Goal: Task Accomplishment & Management: Manage account settings

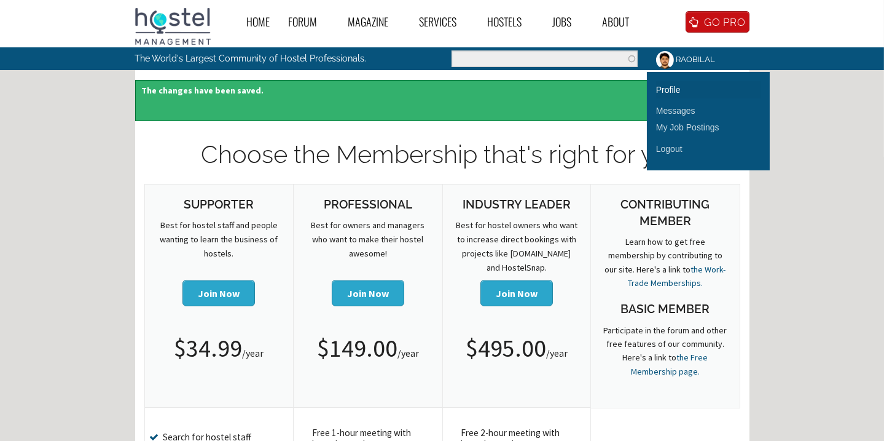
click at [672, 85] on link "Profile" at bounding box center [708, 89] width 104 height 17
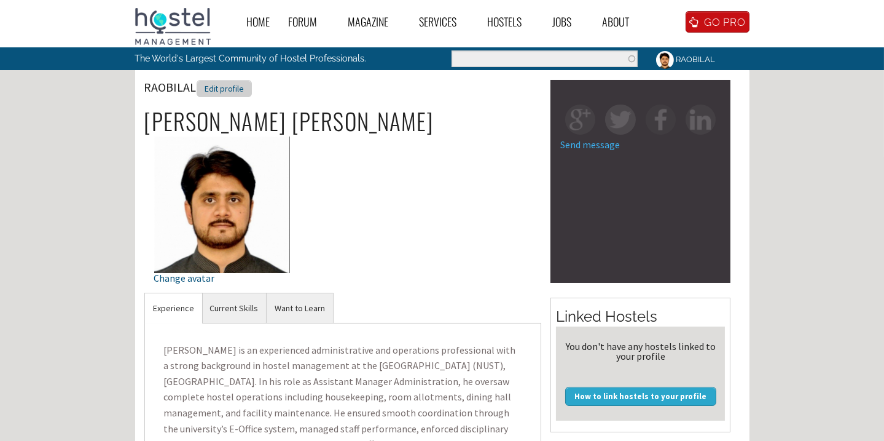
click at [227, 85] on div "Edit profile" at bounding box center [224, 89] width 55 height 18
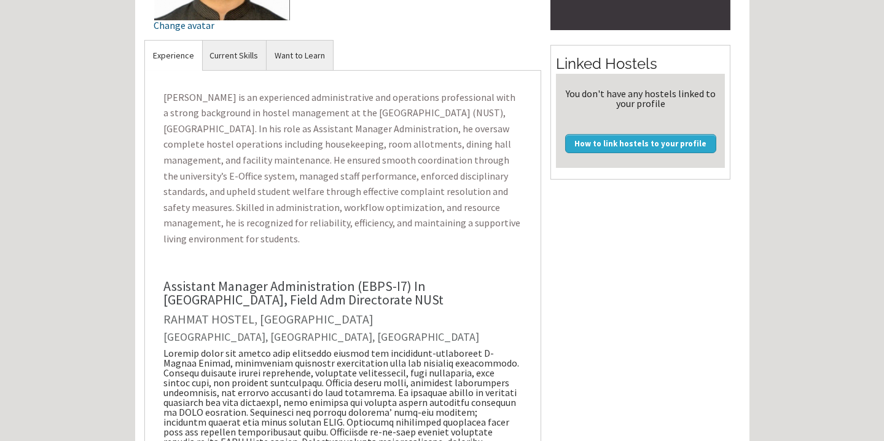
scroll to position [279, 0]
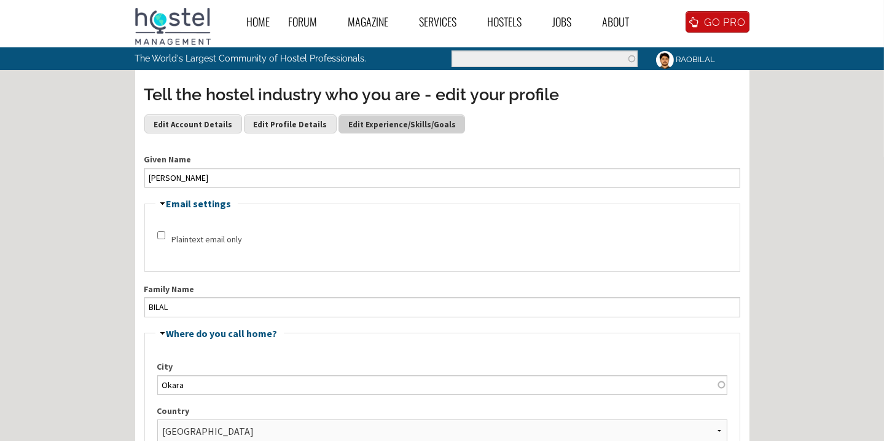
click at [387, 120] on link "Edit Experience/Skills/Goals" at bounding box center [402, 123] width 127 height 18
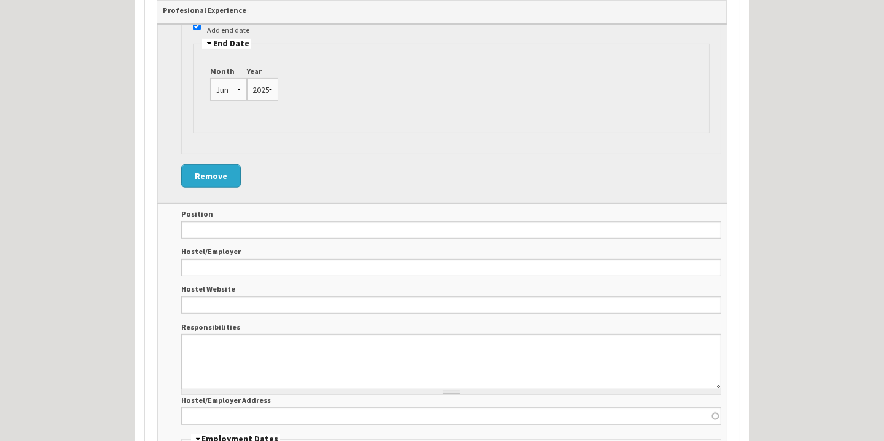
scroll to position [1396, 0]
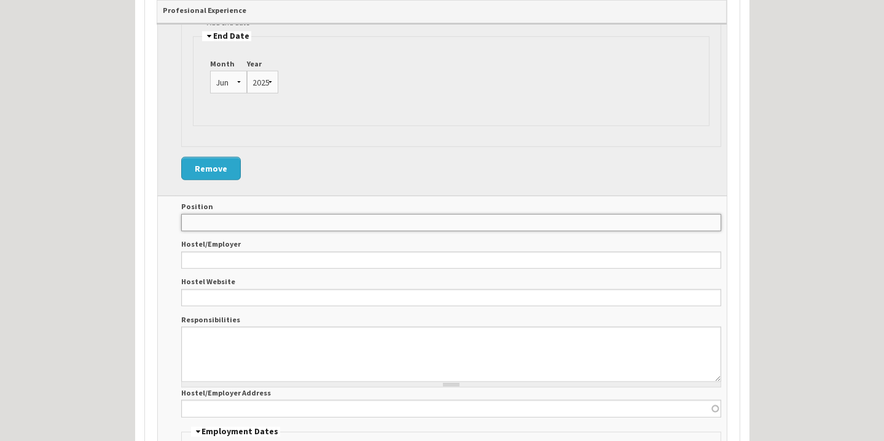
click at [236, 219] on input "Position" at bounding box center [451, 222] width 540 height 17
paste input "E-commerce Manager"
type input "E-commerce Manager"
click at [233, 251] on input "Hostel/Employer" at bounding box center [451, 259] width 540 height 17
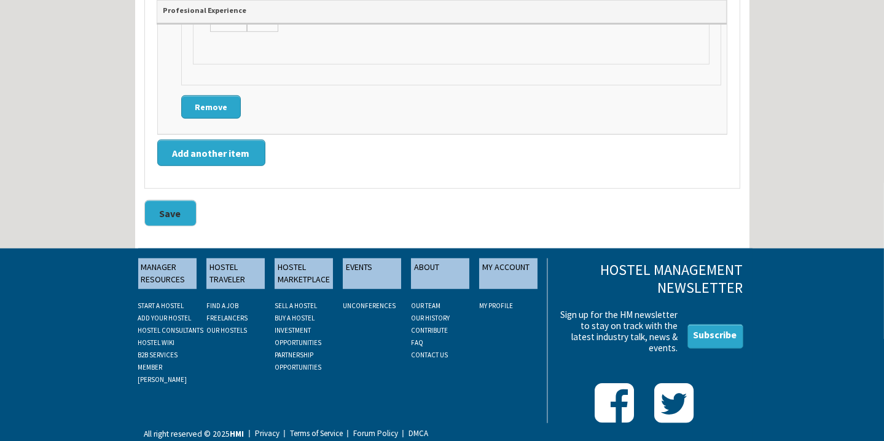
scroll to position [2004, 0]
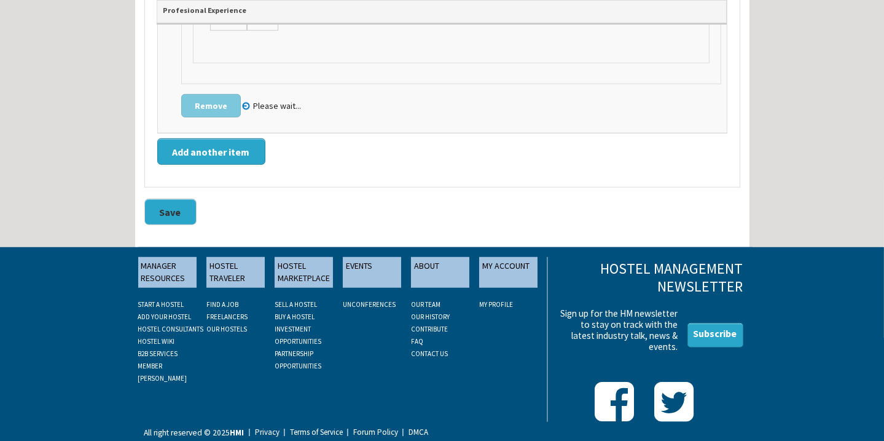
click at [169, 206] on button "Save" at bounding box center [170, 211] width 52 height 26
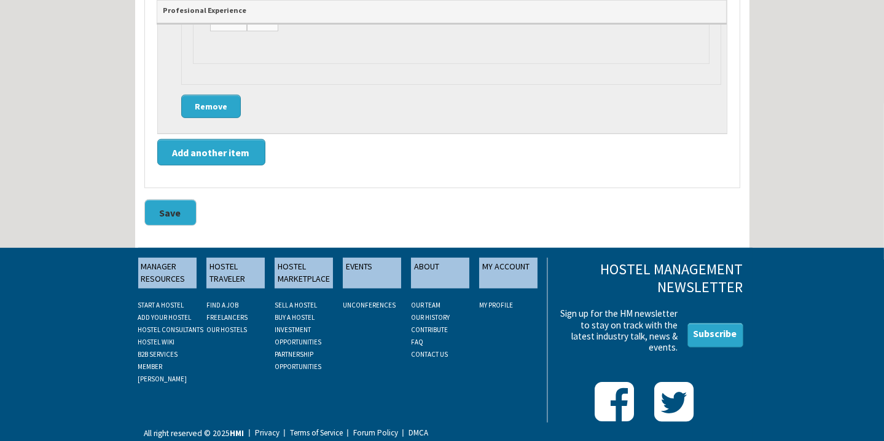
click at [160, 209] on button "Save" at bounding box center [170, 212] width 52 height 26
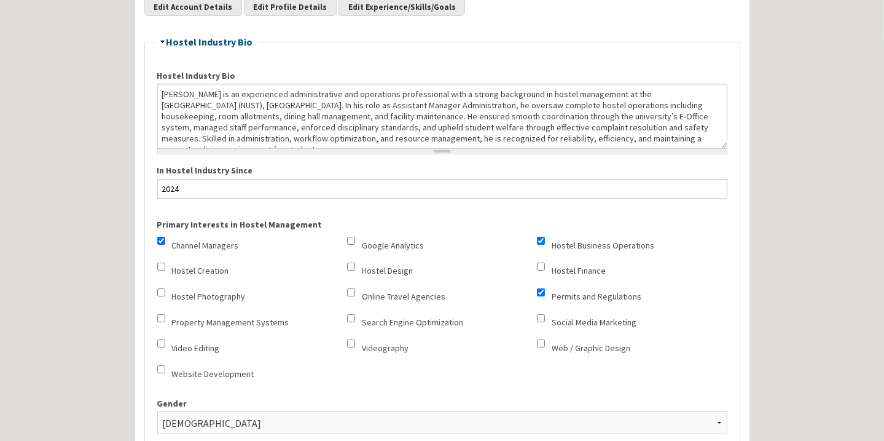
scroll to position [0, 0]
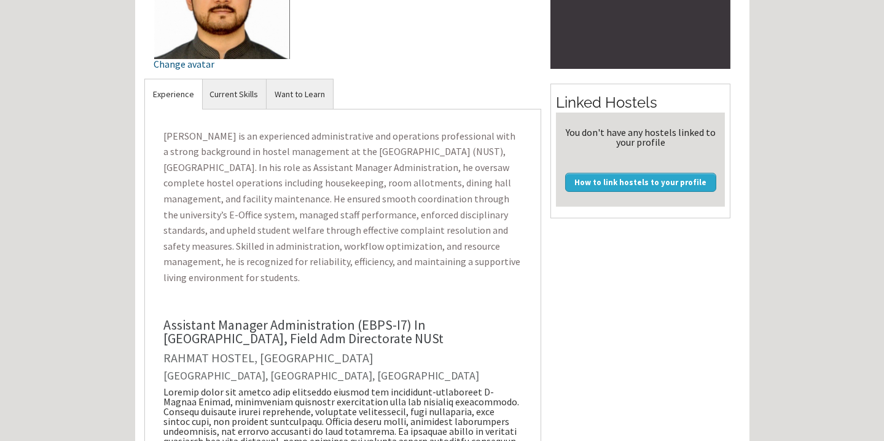
scroll to position [223, 0]
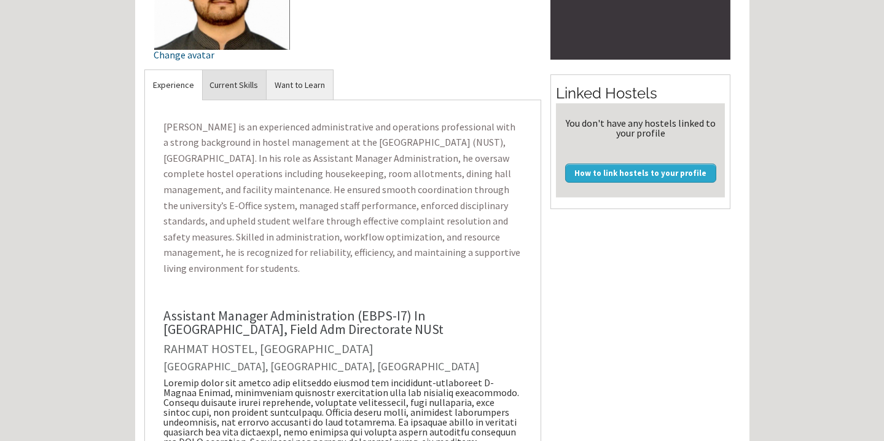
click at [238, 89] on link "Current Skills" at bounding box center [234, 85] width 65 height 30
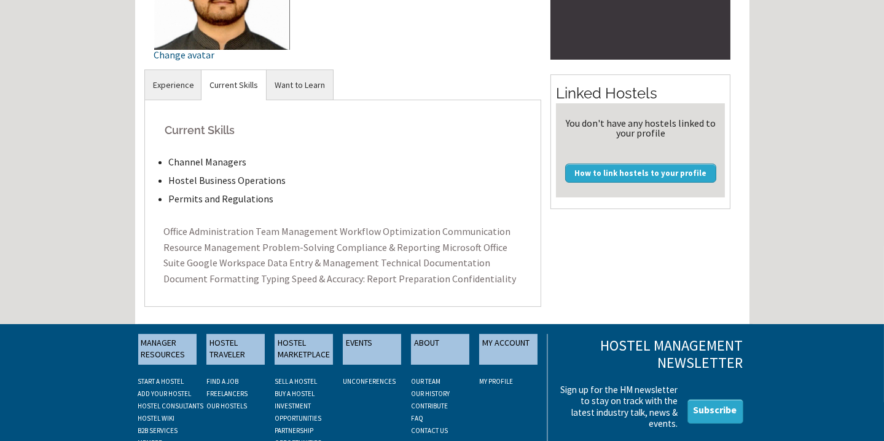
click at [232, 79] on link "Current Skills" at bounding box center [234, 85] width 65 height 30
click at [295, 85] on link "Want to Learn" at bounding box center [300, 85] width 66 height 30
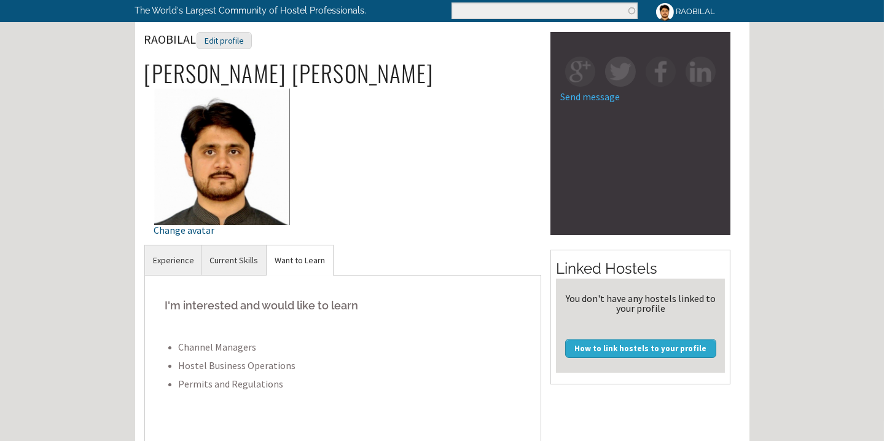
scroll to position [0, 0]
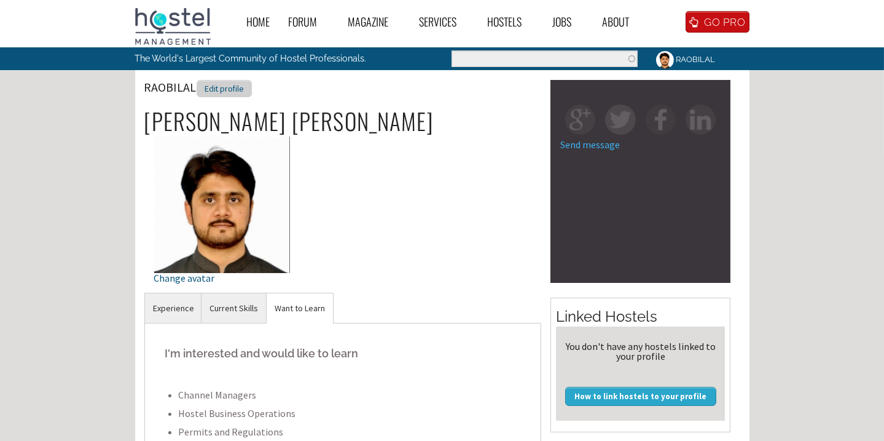
click at [235, 86] on div "Edit profile" at bounding box center [224, 89] width 55 height 18
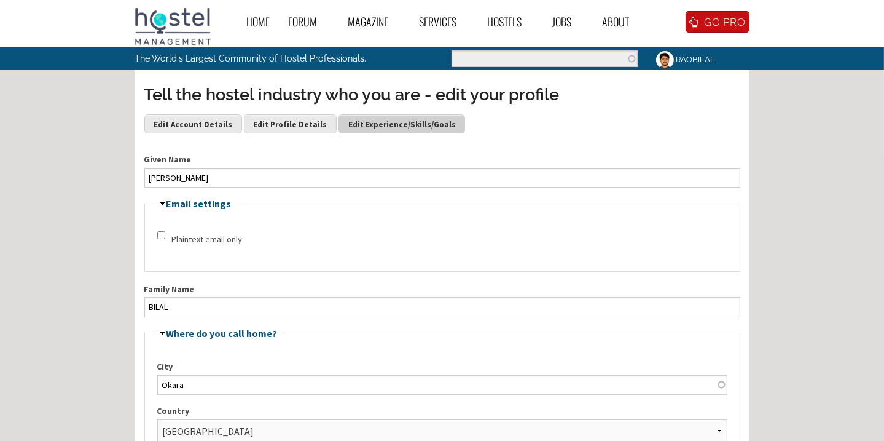
click at [381, 117] on link "Edit Experience/Skills/Goals" at bounding box center [402, 123] width 127 height 18
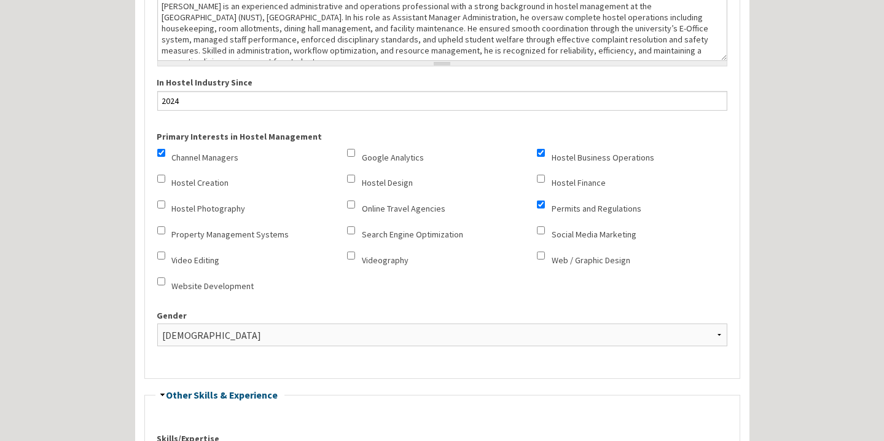
scroll to position [223, 0]
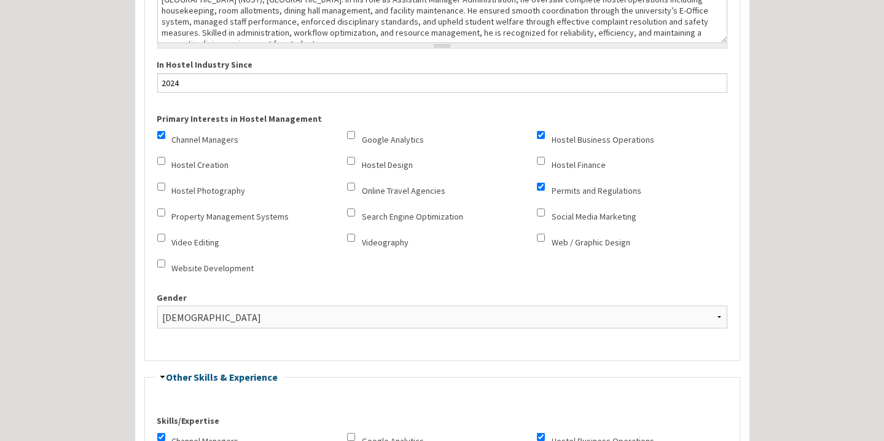
click at [264, 213] on label "Property Management Systems" at bounding box center [230, 216] width 117 height 13
click at [165, 213] on input "Property Management Systems" at bounding box center [161, 212] width 8 height 8
click at [264, 213] on label "Property Management Systems" at bounding box center [230, 216] width 117 height 13
click at [165, 213] on input "Property Management Systems" at bounding box center [161, 212] width 8 height 8
checkbox input "false"
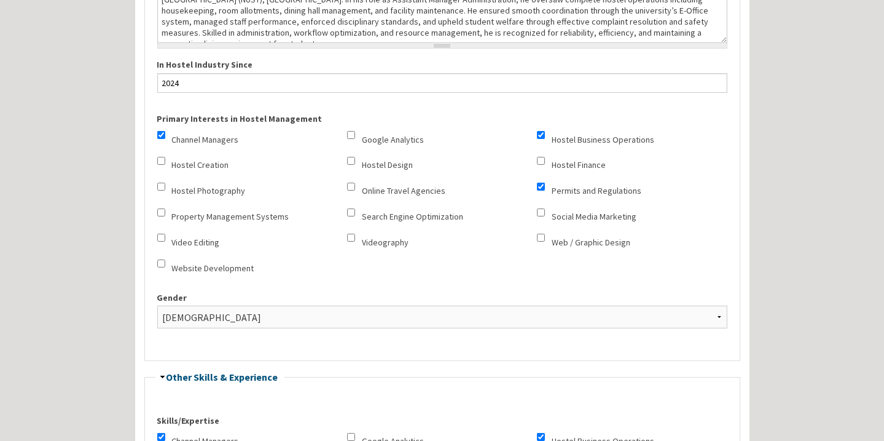
click at [472, 233] on div "Videography" at bounding box center [442, 242] width 190 height 18
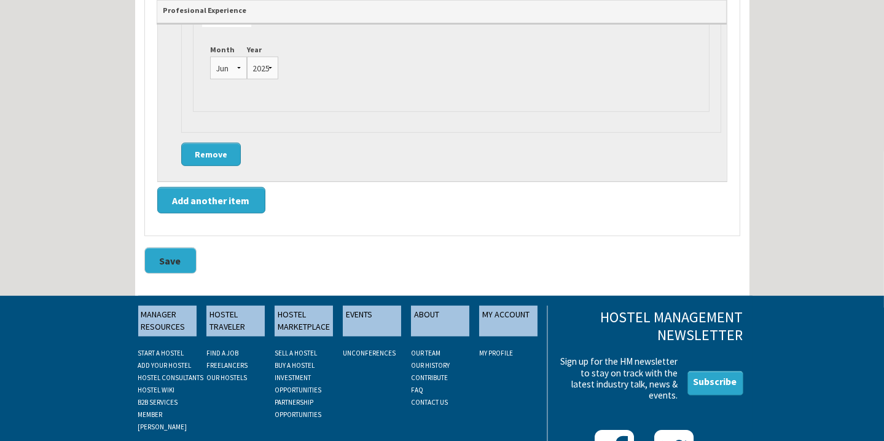
scroll to position [1452, 0]
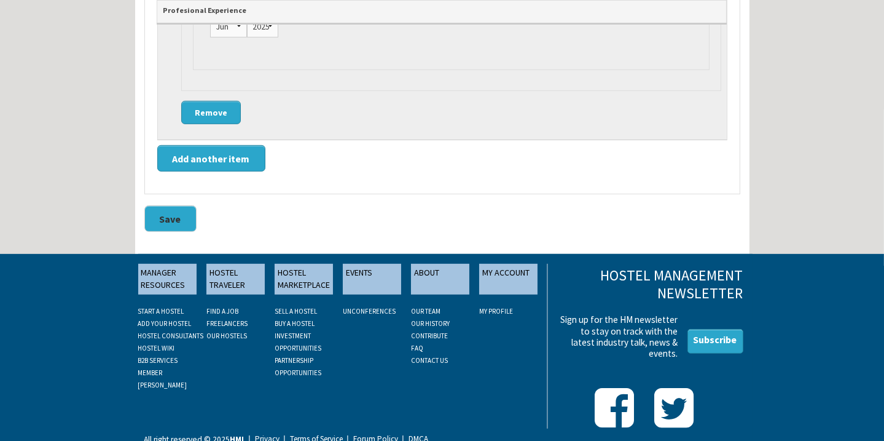
click at [167, 225] on button "Save" at bounding box center [170, 218] width 52 height 26
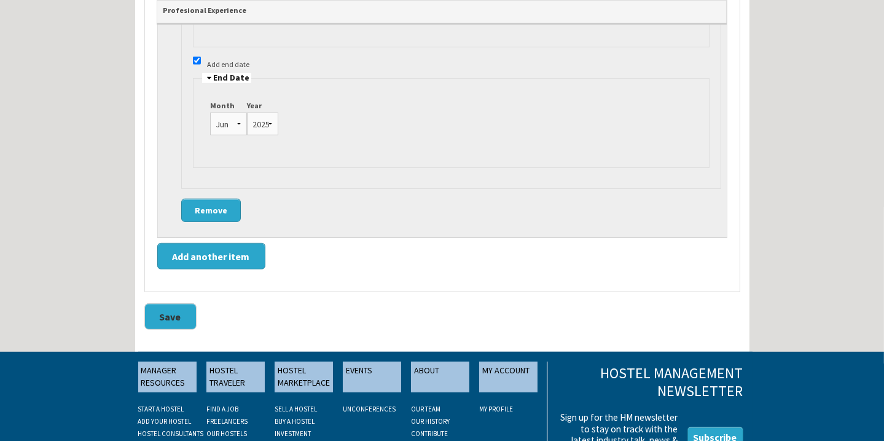
scroll to position [1340, 0]
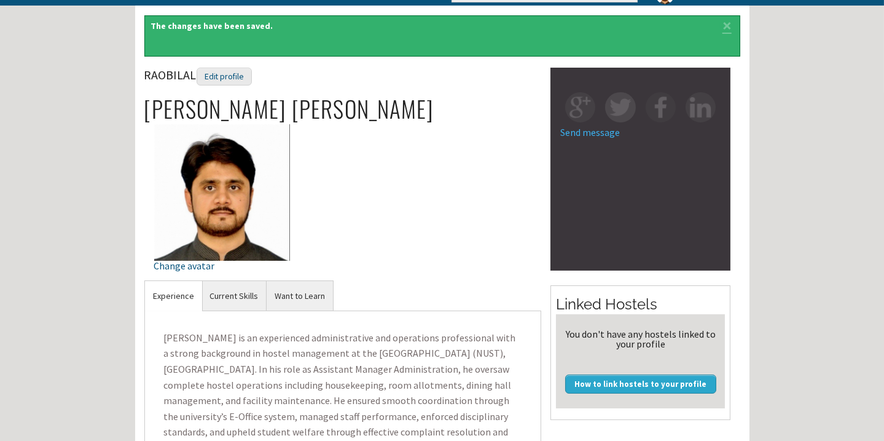
scroll to position [55, 0]
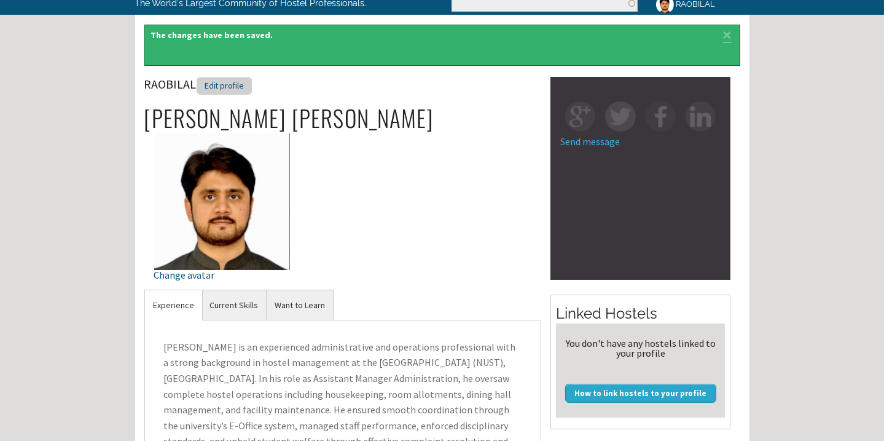
click at [216, 92] on div "Edit profile" at bounding box center [224, 86] width 55 height 18
click at [220, 88] on div "Edit profile" at bounding box center [224, 86] width 55 height 18
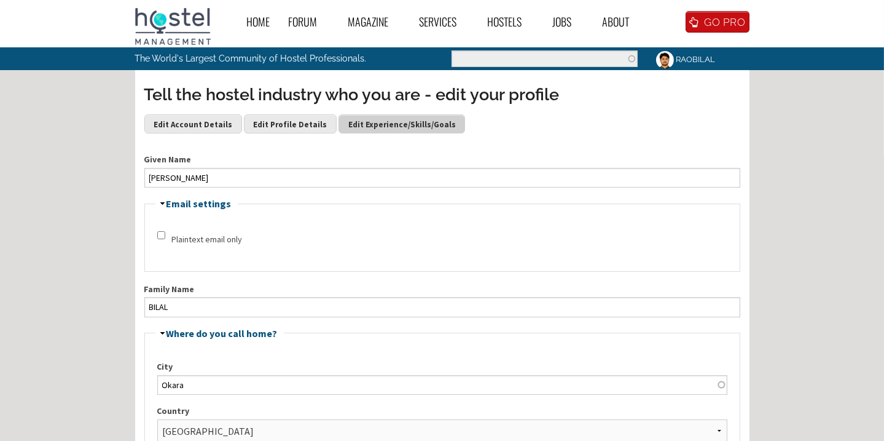
click at [367, 126] on link "Edit Experience/Skills/Goals" at bounding box center [402, 123] width 127 height 18
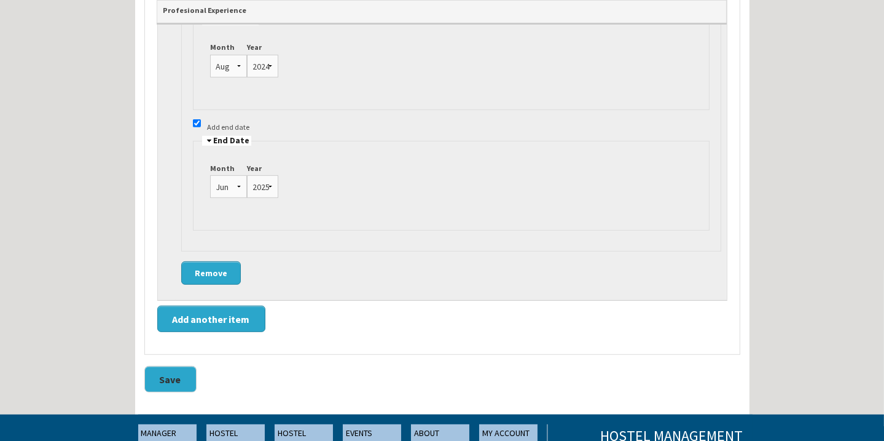
scroll to position [1452, 0]
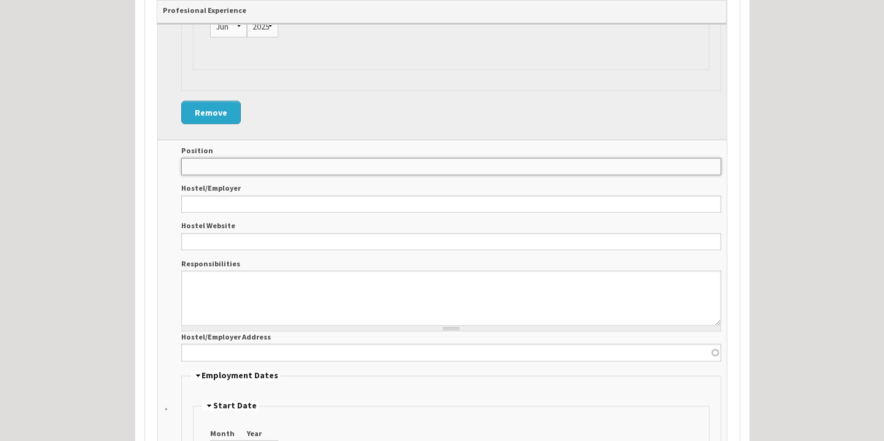
click at [296, 162] on input "Position" at bounding box center [451, 166] width 540 height 17
type input "E-commerce Manager"
click at [258, 209] on div "Position E-commerce Manager Hostel/Employer Hostel Website Responsibilities Hos…" at bounding box center [451, 412] width 540 height 535
click at [267, 195] on input "Hostel/Employer" at bounding box center [451, 203] width 540 height 17
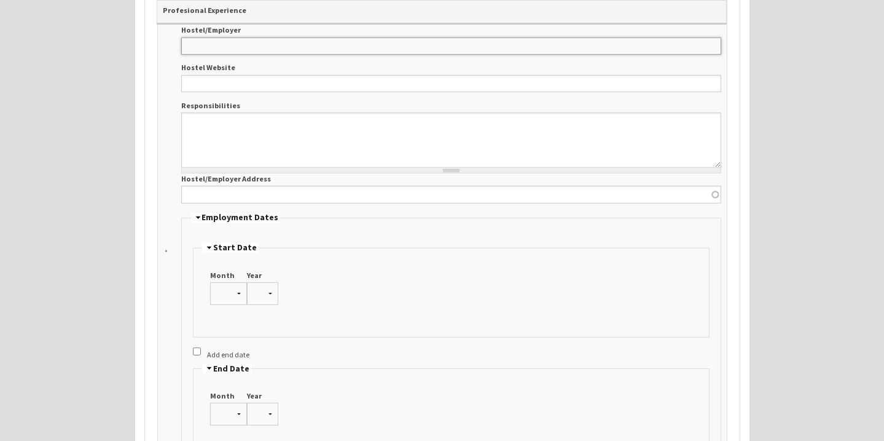
scroll to position [1564, 0]
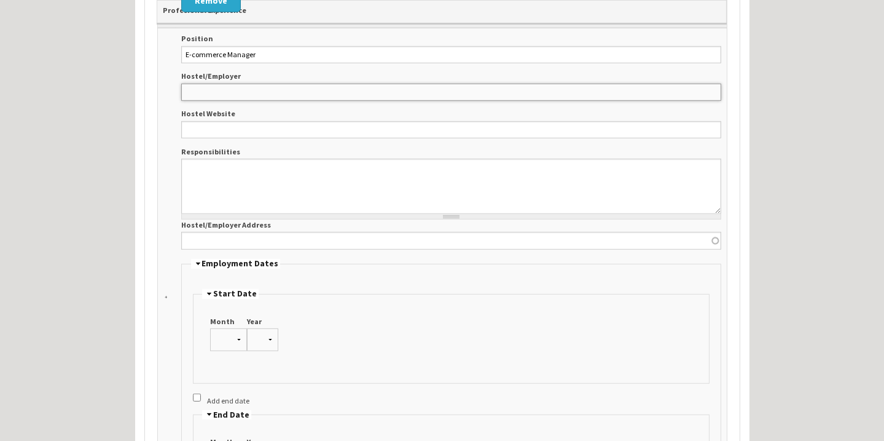
paste input "Mechbuys LLC"
type input "Mechbuys LLC"
click at [299, 130] on input "Hostel Website" at bounding box center [451, 129] width 540 height 17
click at [309, 129] on input "MECHBUYS" at bounding box center [451, 129] width 540 height 17
click at [236, 125] on input "MECHBUYS" at bounding box center [451, 129] width 540 height 17
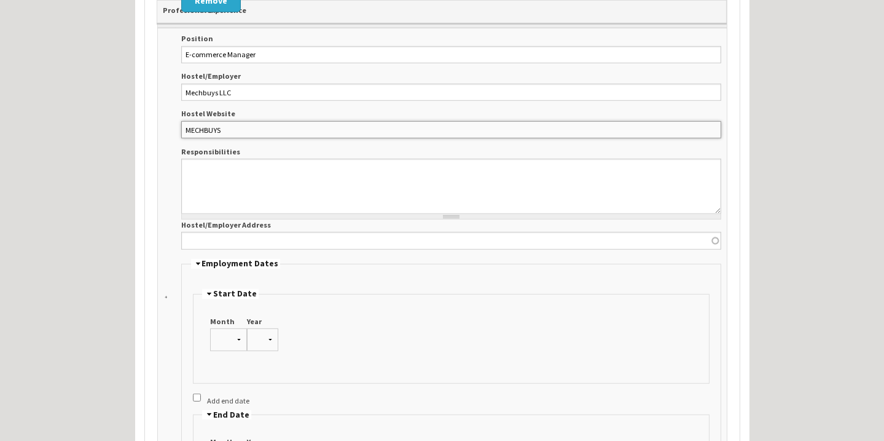
click at [254, 123] on input "MECHBUYS" at bounding box center [451, 129] width 540 height 17
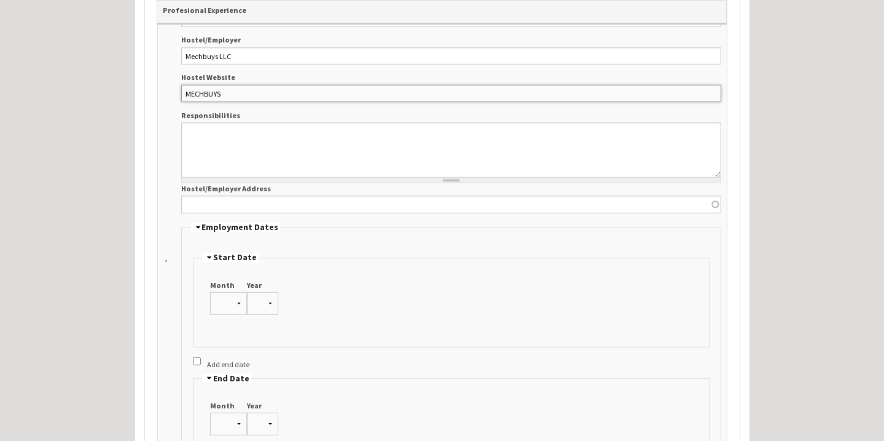
scroll to position [1620, 0]
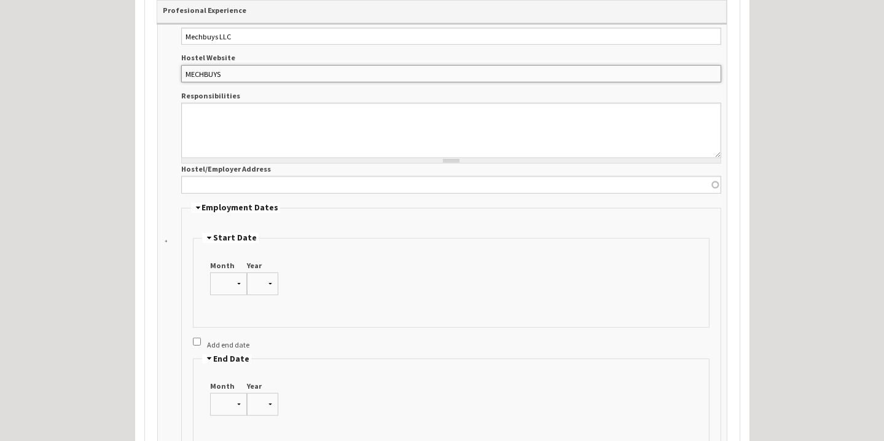
click at [399, 72] on input "MECHBUYS" at bounding box center [451, 73] width 540 height 17
click at [405, 68] on input "MECHBUYS" at bounding box center [451, 73] width 540 height 17
click at [405, 67] on input "MECHBUYS" at bounding box center [451, 73] width 540 height 17
type input "M"
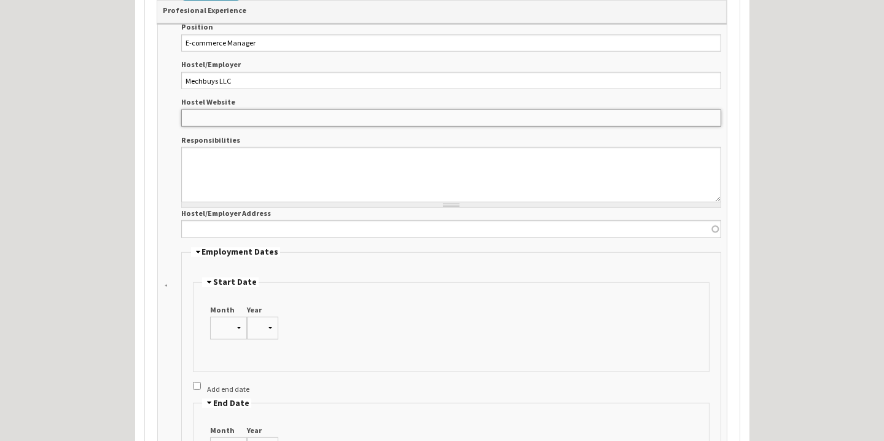
scroll to position [1508, 0]
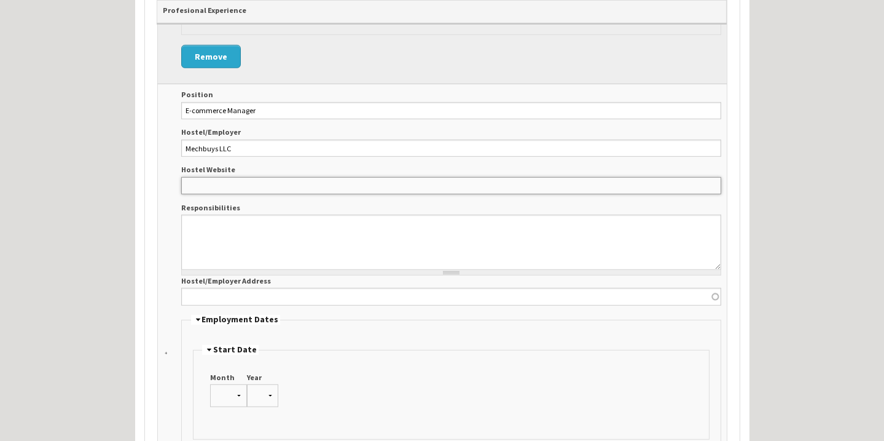
click at [590, 184] on input "Hostel Website" at bounding box center [451, 185] width 540 height 17
click at [240, 230] on textarea "Responsibilities" at bounding box center [451, 241] width 540 height 55
paste textarea "Sales Management: Consistently met/exceeded daily and monthly sales targets set…"
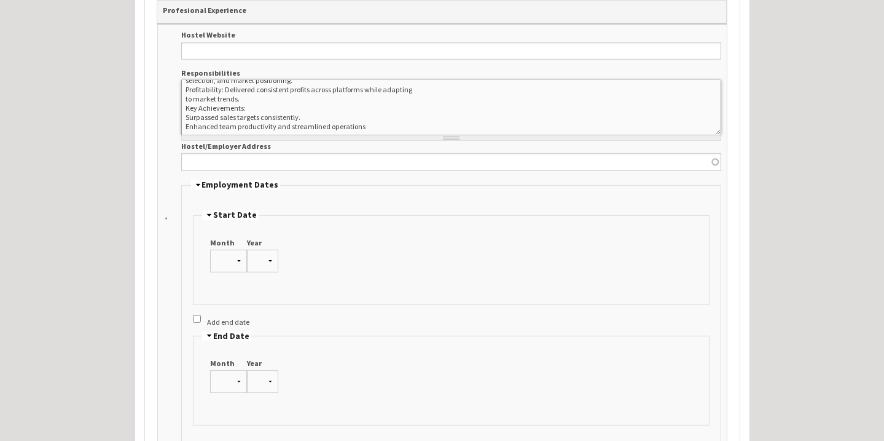
scroll to position [1676, 0]
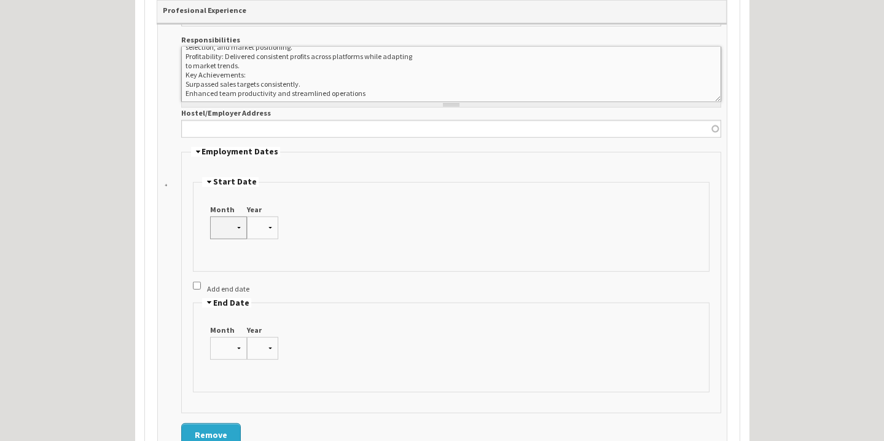
type textarea "Sales Management: Consistently met/exceeded daily and monthly sales targets set…"
click at [221, 217] on select "Jan Feb Mar Apr May Jun Jul Aug Sep Oct Nov Dec" at bounding box center [228, 227] width 37 height 23
select select "11"
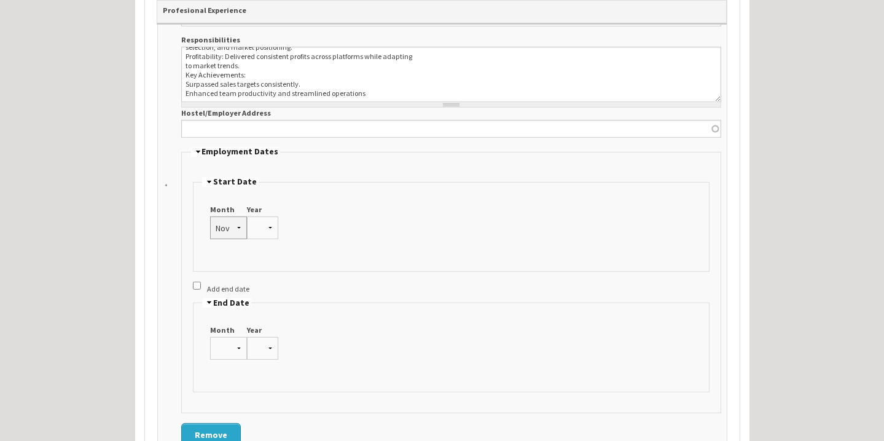
click at [210, 216] on select "Jan Feb Mar Apr May Jun Jul Aug Sep Oct Nov Dec" at bounding box center [228, 227] width 37 height 23
click at [227, 363] on div "Month Jan Feb Mar Apr May Jun Jul Aug Sep Oct Nov Dec" at bounding box center [228, 346] width 37 height 44
click at [262, 225] on select "1975 1976 1977 1978 1979 1980 1981 1982 1983 1984 1985 1986 1987 1988 1989 1990…" at bounding box center [262, 227] width 31 height 23
select select "2020"
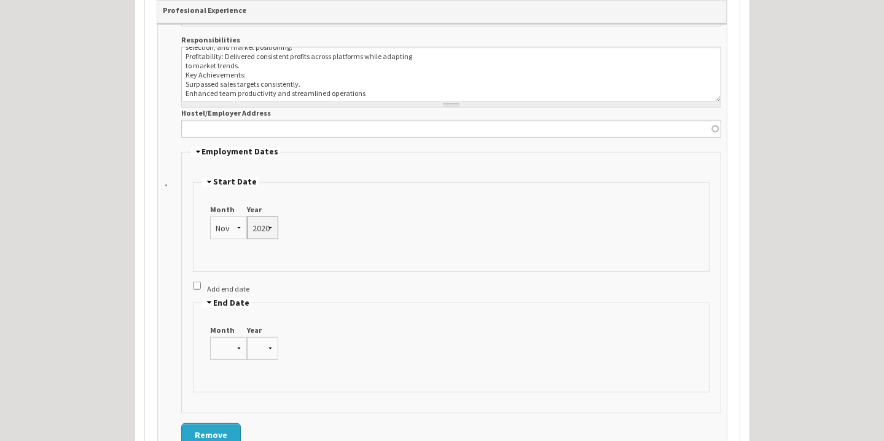
click at [247, 216] on select "1975 1976 1977 1978 1979 1980 1981 1982 1983 1984 1985 1986 1987 1988 1989 1990…" at bounding box center [262, 227] width 31 height 23
click at [221, 339] on select "Jan Feb Mar Apr May Jun Jul Aug Sep Oct Nov Dec" at bounding box center [228, 348] width 37 height 23
select select "7"
click at [210, 337] on select "Jan Feb Mar Apr May Jun Jul Aug Sep Oct Nov Dec" at bounding box center [228, 348] width 37 height 23
click at [248, 345] on select "1975 1976 1977 1978 1979 1980 1981 1982 1983 1984 1985 1986 1987 1988 1989 1990…" at bounding box center [262, 348] width 31 height 23
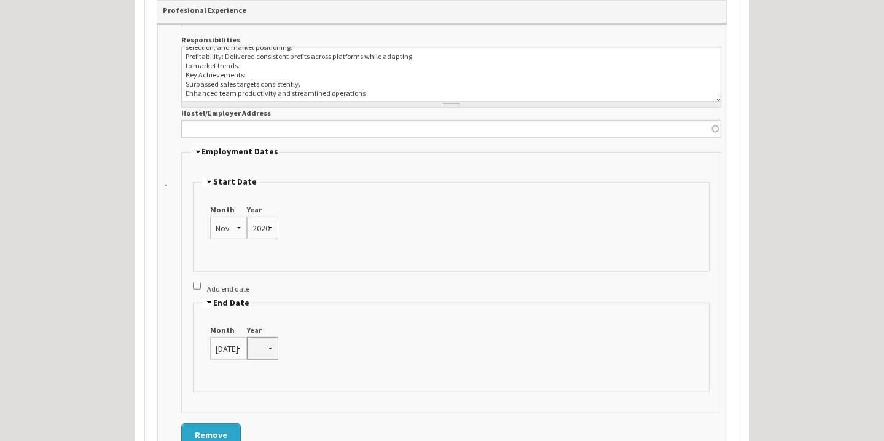
select select "2024"
click at [247, 337] on select "1975 1976 1977 1978 1979 1980 1981 1982 1983 1984 1985 1986 1987 1988 1989 1990…" at bounding box center [262, 348] width 31 height 23
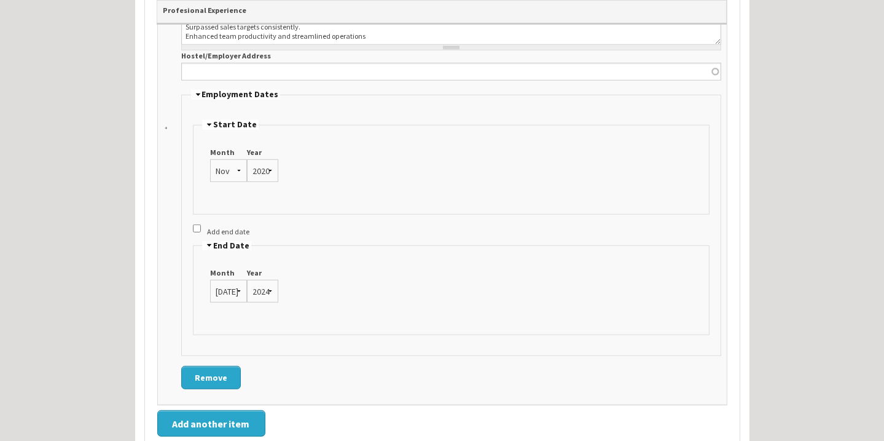
scroll to position [1899, 0]
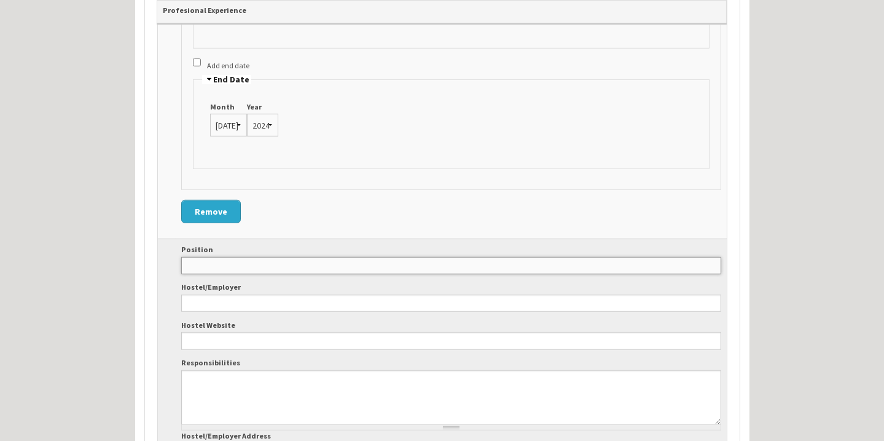
click at [281, 262] on input "Position" at bounding box center [451, 265] width 540 height 17
paste input "Assistant Production Manager"
type input "Assistant Production Manager"
click at [264, 302] on input "Hostel/Employer" at bounding box center [451, 302] width 540 height 17
paste input "Orient Group of Companies"
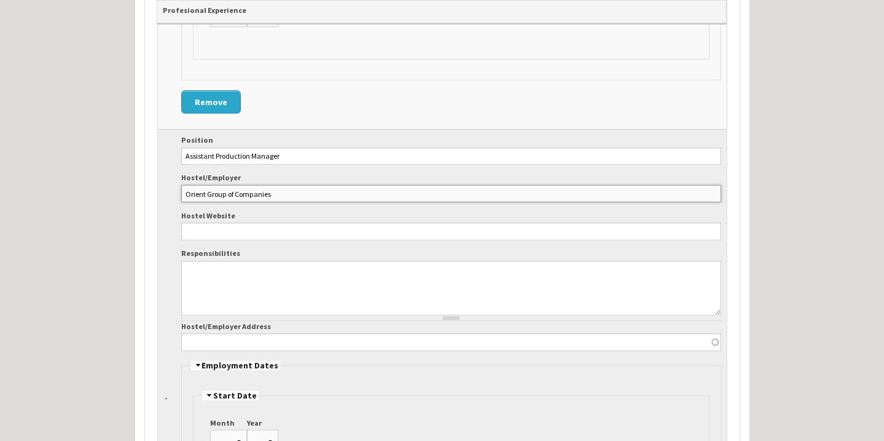
scroll to position [2010, 0]
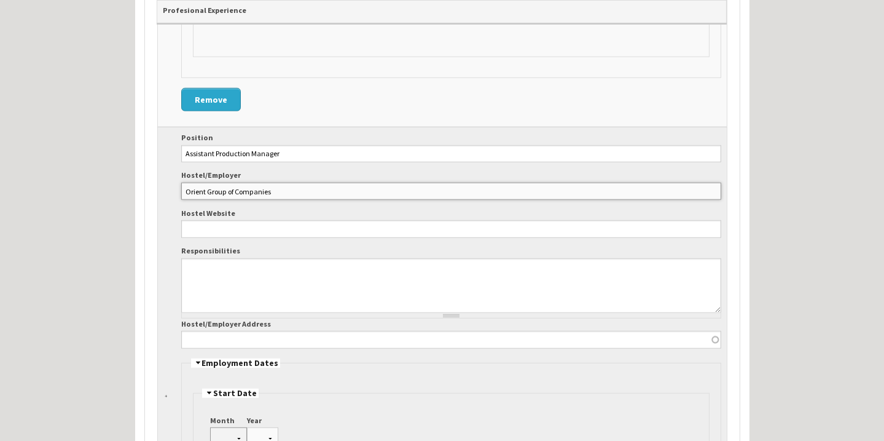
type input "Orient Group of Companies"
click at [240, 279] on textarea "Responsibilities" at bounding box center [451, 285] width 540 height 55
paste textarea "As a Assistant Production Manager at Orient Electronics, Managed production of …"
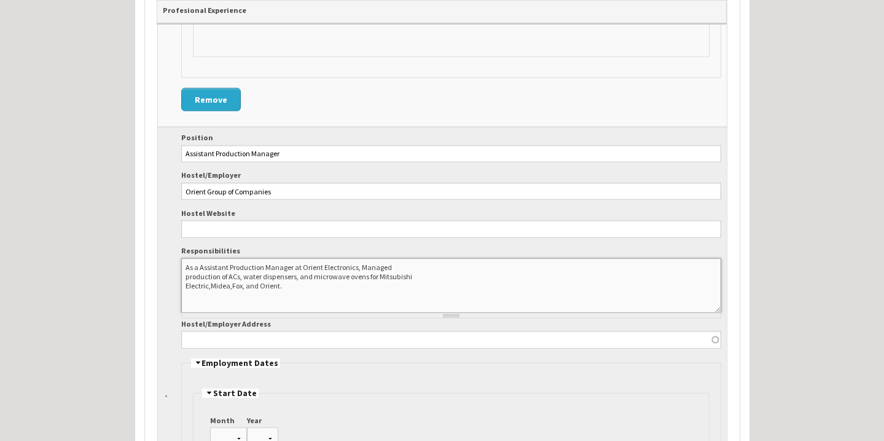
paste textarea "Oversaw Indoor, Outdoor, Water Dispenser, and Microwave lines, ensuring quality…"
paste textarea "Supervised 100 permanentand30 temporary staff;optimizedtask distribution and im…"
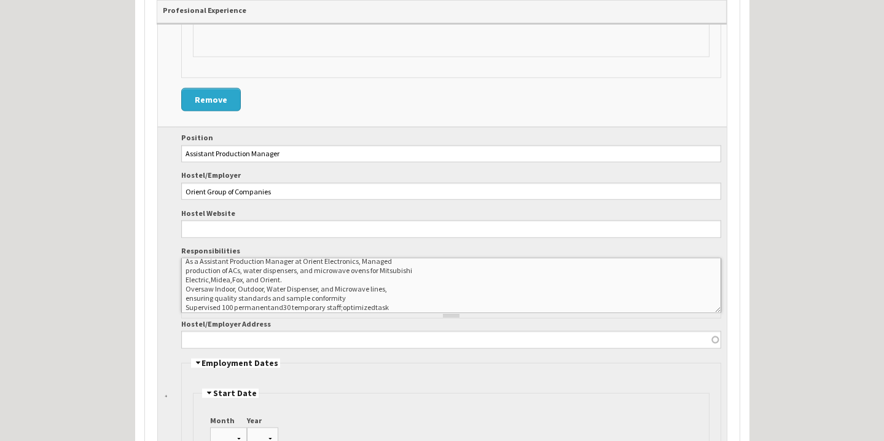
scroll to position [25, 0]
paste textarea "Maintained production records, controlled rejection rates, managed inventory, a…"
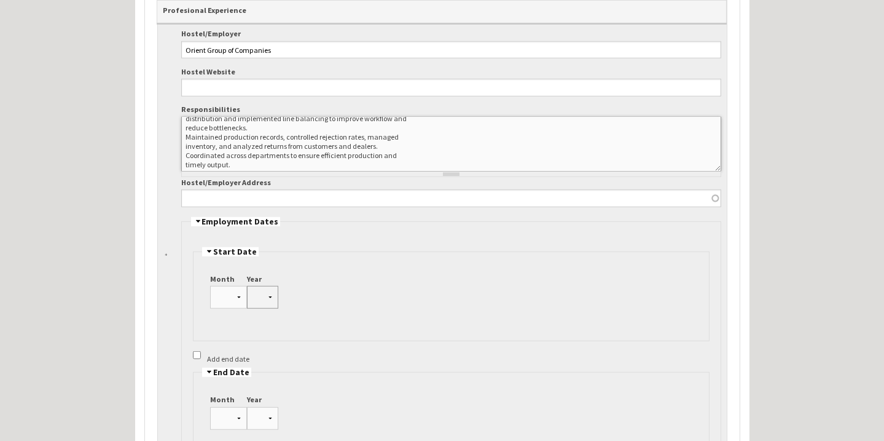
scroll to position [2178, 0]
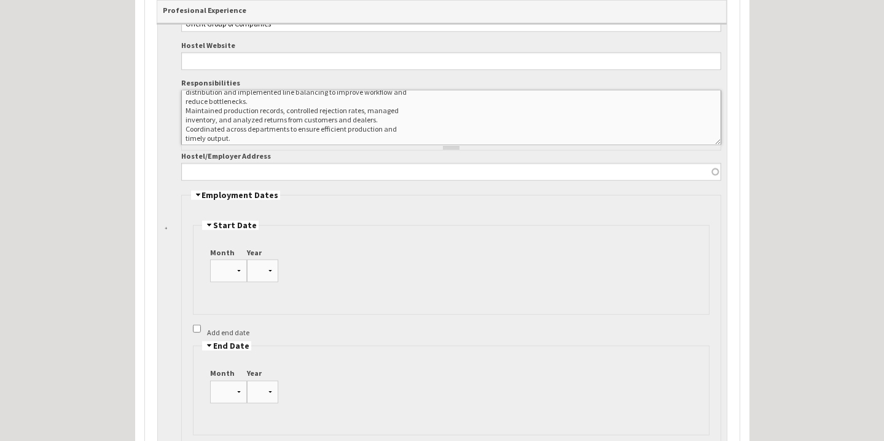
type textarea "As a Assistant Production Manager at Orient Electronics, Managed production of …"
click at [288, 163] on input "Hostel/Employer Address" at bounding box center [451, 171] width 540 height 17
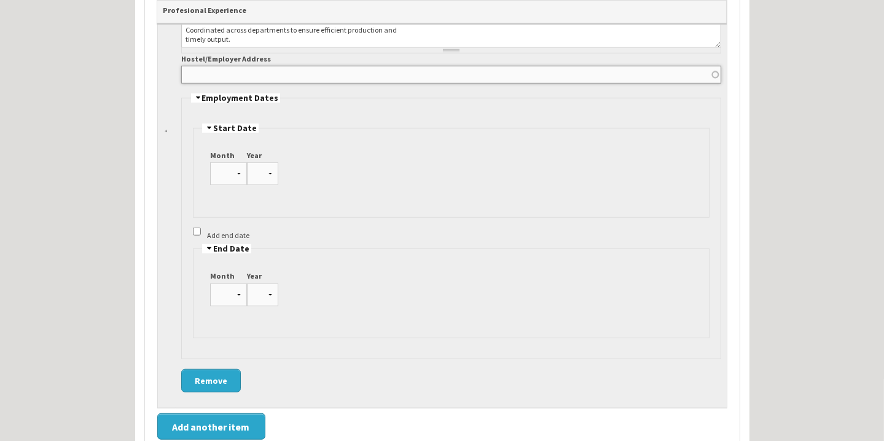
scroll to position [2290, 0]
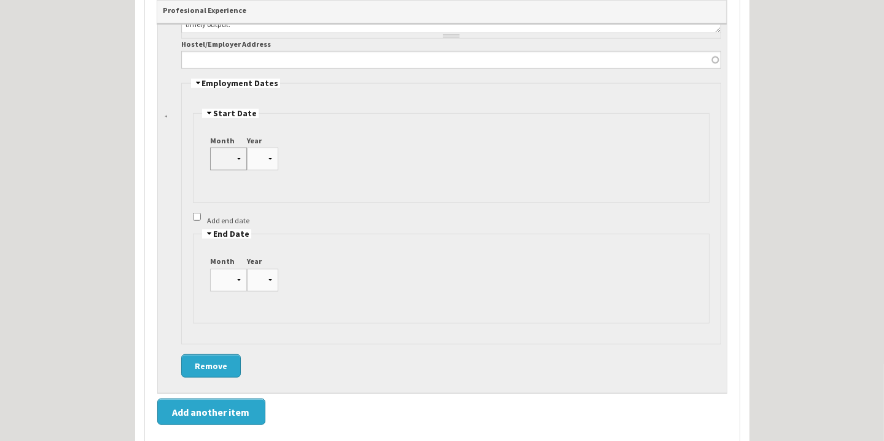
click at [228, 154] on select "Jan Feb Mar Apr May Jun Jul Aug Sep Oct Nov Dec" at bounding box center [228, 158] width 37 height 23
select select "6"
click at [210, 147] on select "Jan Feb Mar Apr May Jun Jul Aug Sep Oct Nov Dec" at bounding box center [228, 158] width 37 height 23
click at [253, 158] on select "1975 1976 1977 1978 1979 1980 1981 1982 1983 1984 1985 1986 1987 1988 1989 1990…" at bounding box center [262, 158] width 31 height 23
select select "2017"
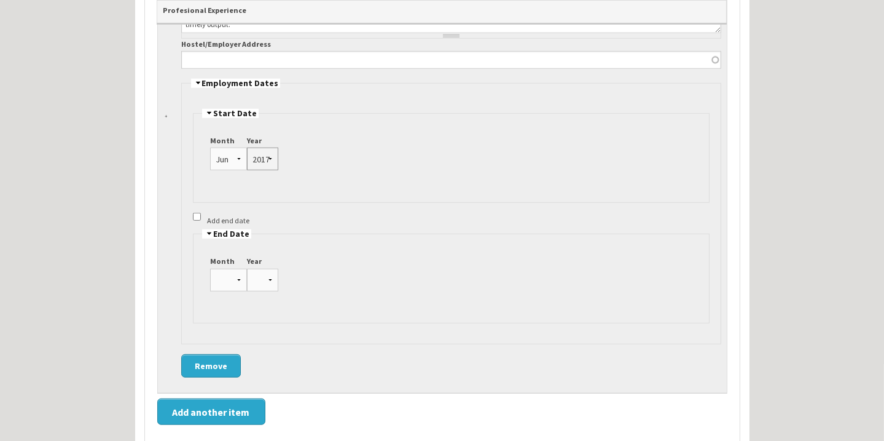
click at [247, 147] on select "1975 1976 1977 1978 1979 1980 1981 1982 1983 1984 1985 1986 1987 1988 1989 1990…" at bounding box center [262, 158] width 31 height 23
click at [222, 274] on select "Jan Feb Mar Apr May Jun Jul Aug Sep Oct Nov Dec" at bounding box center [228, 280] width 37 height 23
select select "10"
click at [210, 269] on select "Jan Feb Mar Apr May Jun Jul Aug Sep Oct Nov Dec" at bounding box center [228, 280] width 37 height 23
click at [258, 273] on select "1975 1976 1977 1978 1979 1980 1981 1982 1983 1984 1985 1986 1987 1988 1989 1990…" at bounding box center [262, 280] width 31 height 23
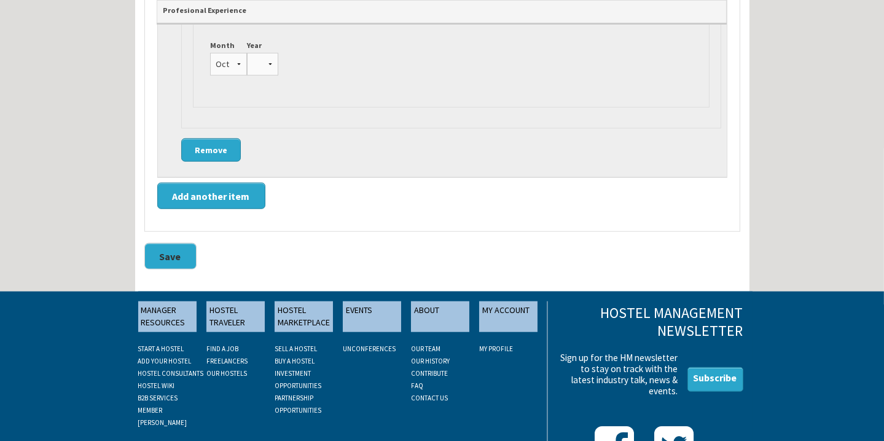
scroll to position [2384, 0]
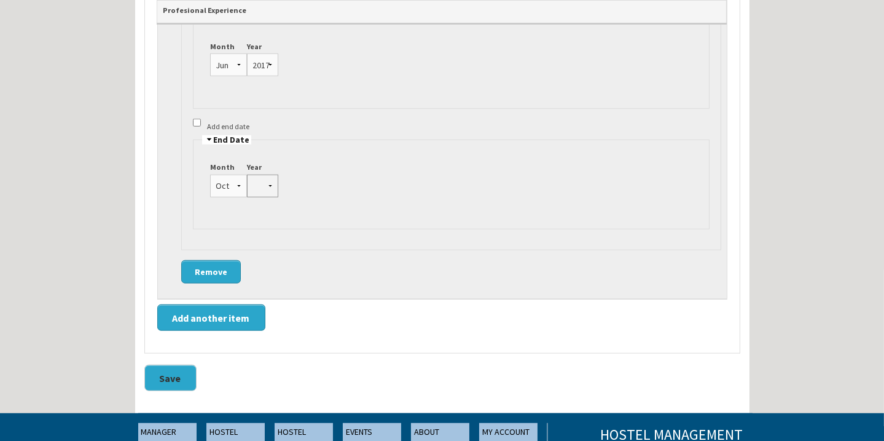
click at [247, 175] on select "1975 1976 1977 1978 1979 1980 1981 1982 1983 1984 1985 1986 1987 1988 1989 1990…" at bounding box center [262, 185] width 31 height 23
select select "2020"
click at [247, 174] on select "1975 1976 1977 1978 1979 1980 1981 1982 1983 1984 1985 1986 1987 1988 1989 1990…" at bounding box center [262, 185] width 31 height 23
click at [170, 364] on button "Save" at bounding box center [170, 377] width 52 height 26
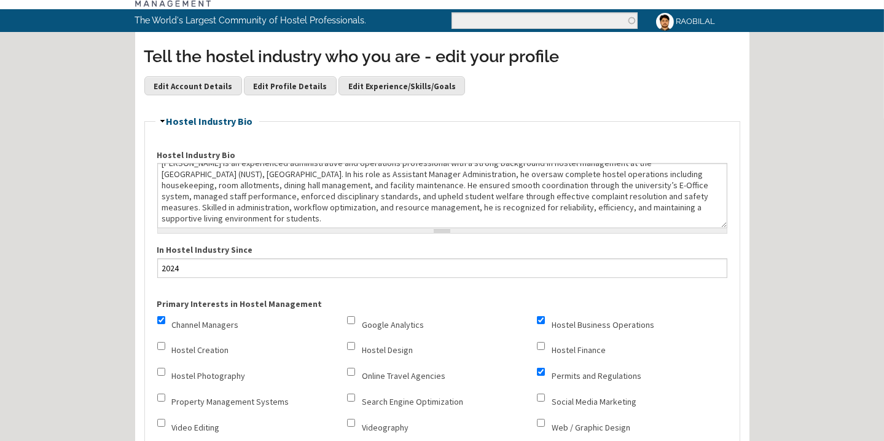
scroll to position [0, 0]
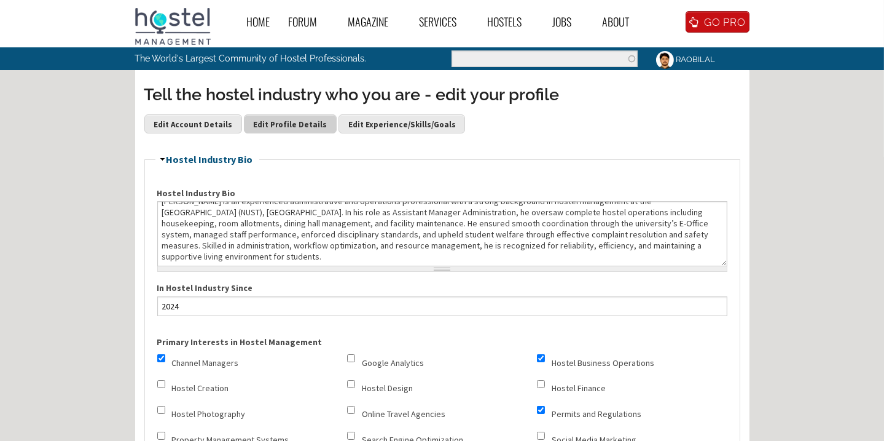
click at [273, 124] on link "Edit Profile Details" at bounding box center [290, 123] width 93 height 18
click at [272, 122] on link "Edit Profile Details" at bounding box center [290, 123] width 93 height 18
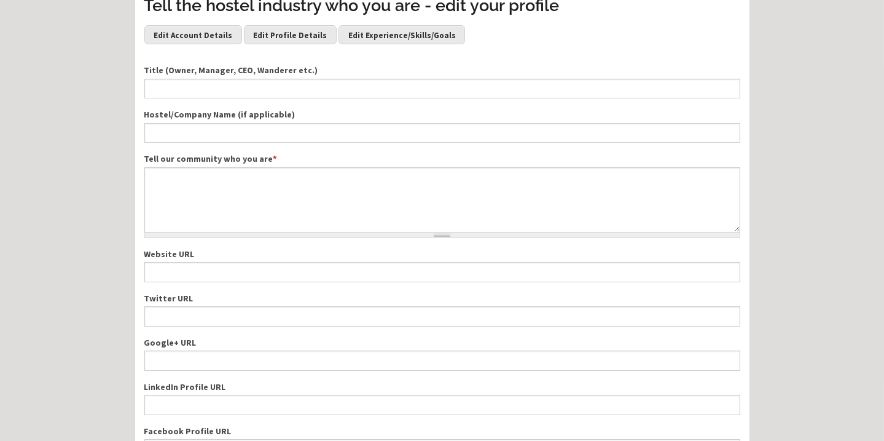
scroll to position [250, 0]
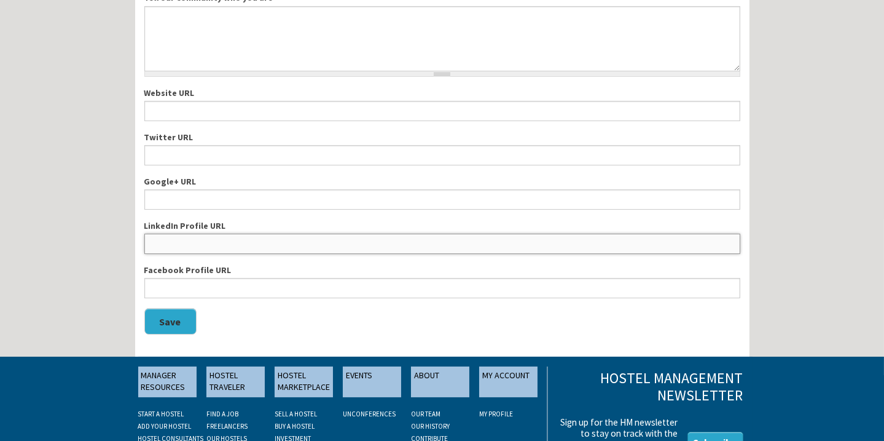
click at [216, 247] on input "LinkedIn Profile URL" at bounding box center [442, 243] width 596 height 20
paste input "[URL][DOMAIN_NAME][PERSON_NAME]"
type input "[URL][DOMAIN_NAME][PERSON_NAME]"
click at [172, 321] on button "Save" at bounding box center [170, 321] width 52 height 26
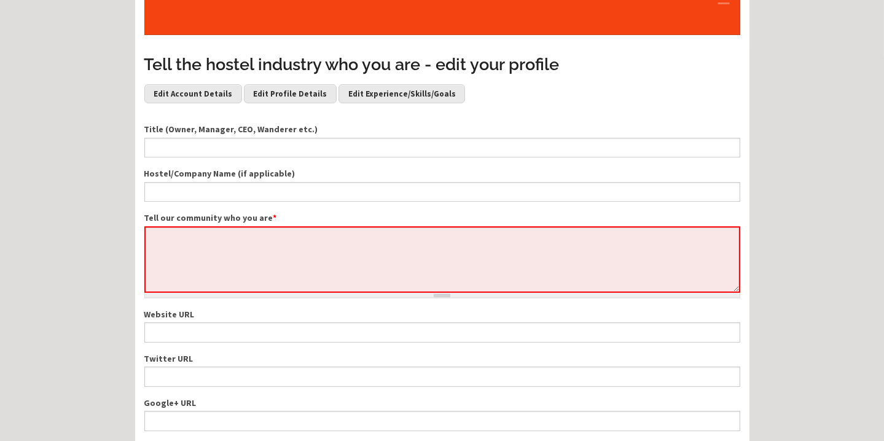
scroll to position [111, 0]
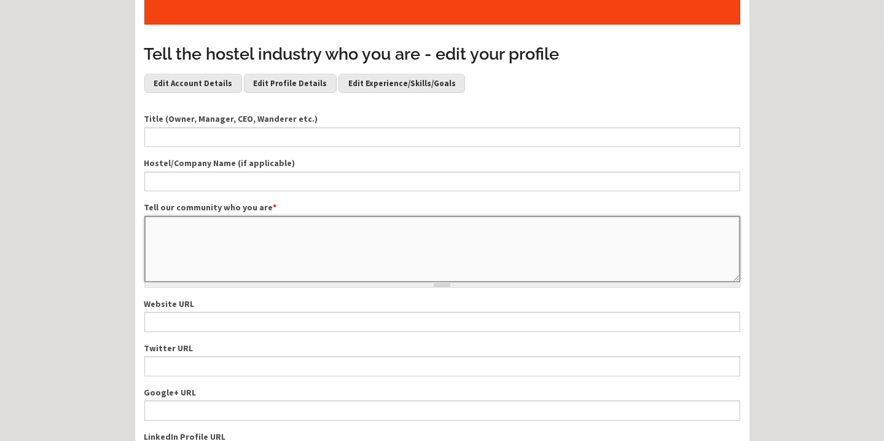
click at [351, 272] on textarea "Tell our community who you are *" at bounding box center [442, 249] width 596 height 66
paste textarea "[PERSON_NAME] is a dedicated professional with a Bachelor’s degree in Mechanica…"
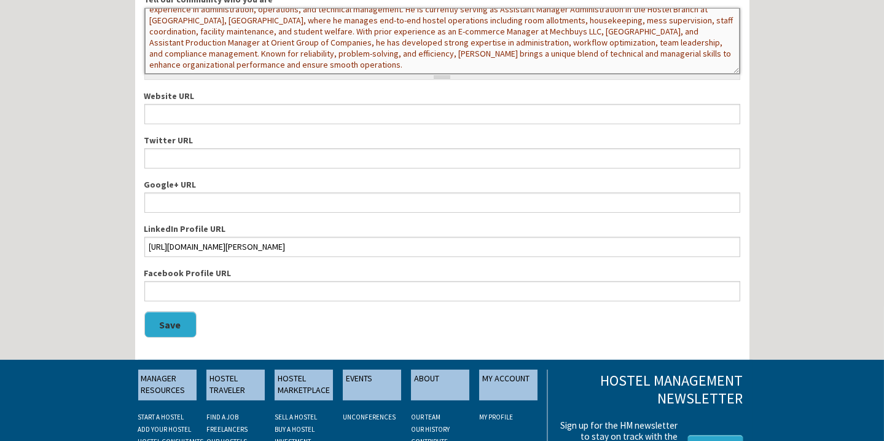
scroll to position [433, 0]
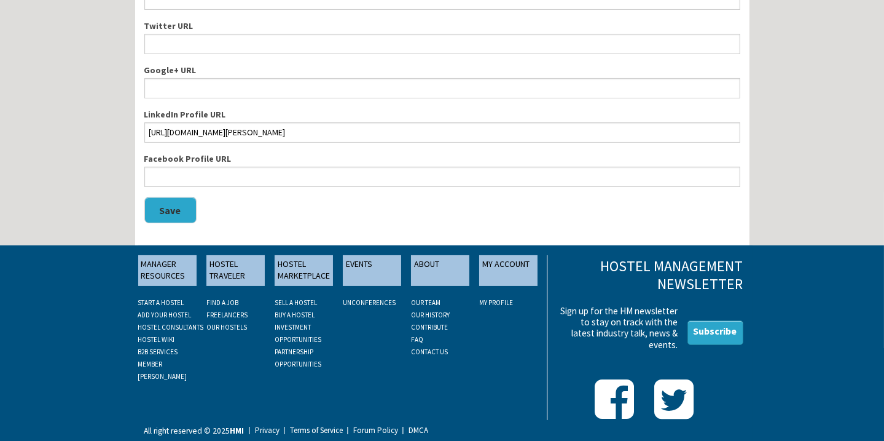
type textarea "[PERSON_NAME] is a dedicated professional with a Bachelor’s degree in Mechanica…"
click at [180, 200] on button "Save" at bounding box center [170, 210] width 52 height 26
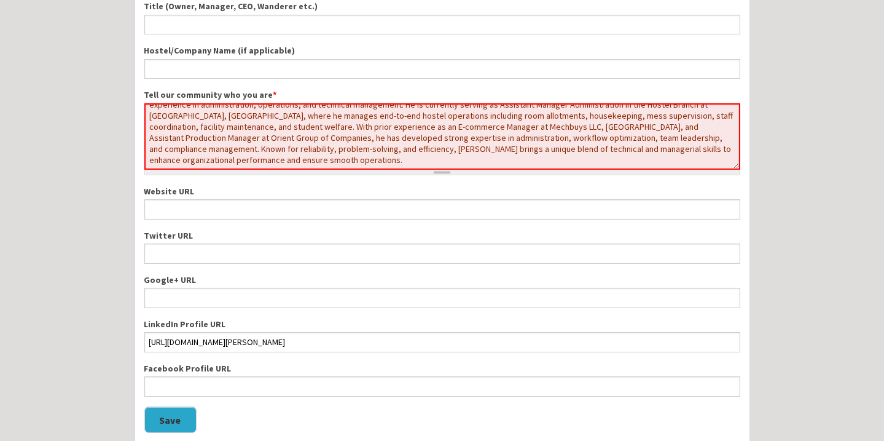
scroll to position [210, 0]
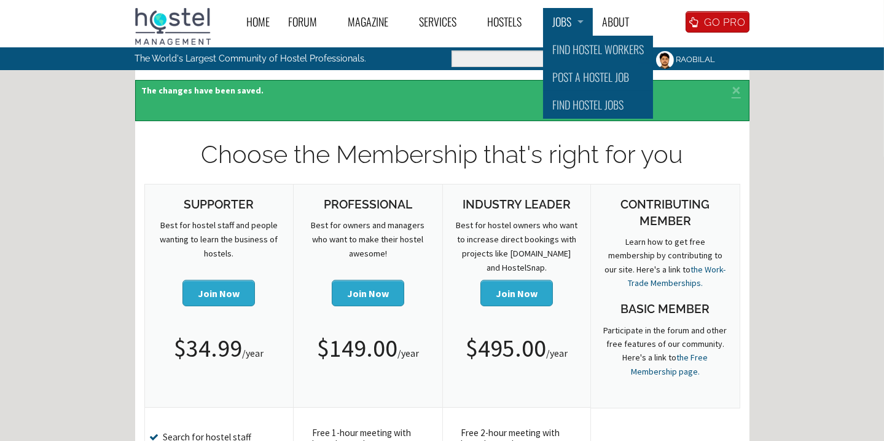
click at [563, 25] on link "Jobs" at bounding box center [568, 22] width 50 height 28
click at [580, 106] on link "Find Hostel Jobs" at bounding box center [598, 105] width 110 height 28
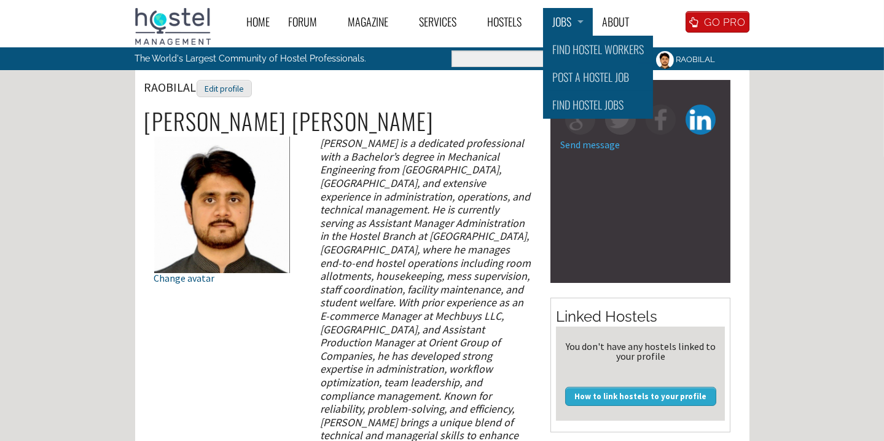
click at [556, 17] on link "Jobs" at bounding box center [568, 22] width 50 height 28
click at [238, 17] on link "Home" at bounding box center [258, 22] width 42 height 28
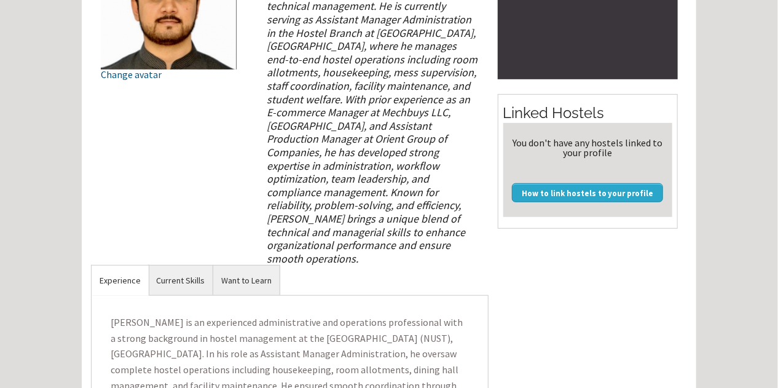
scroll to position [393, 0]
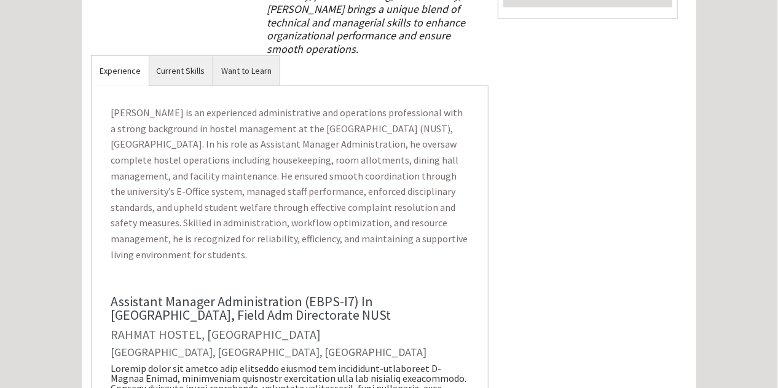
click at [149, 108] on p "Hafiz Muhammad Bilal is an experienced administrative and operations profession…" at bounding box center [290, 183] width 378 height 177
click at [149, 108] on p "[PERSON_NAME] is an experienced administrative and operations professional with…" at bounding box center [290, 183] width 378 height 177
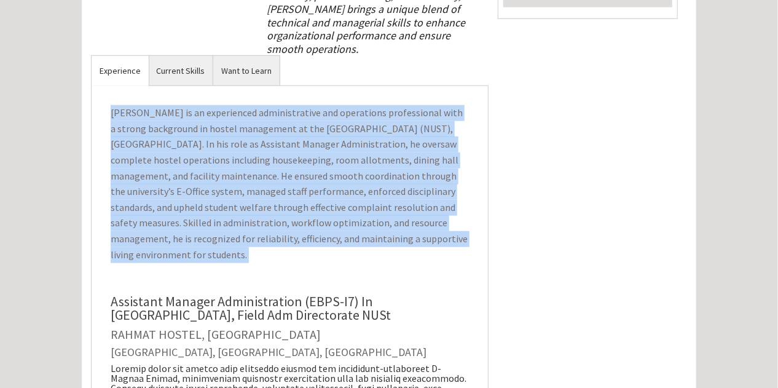
click at [149, 108] on p "[PERSON_NAME] is an experienced administrative and operations professional with…" at bounding box center [290, 183] width 378 height 177
copy p "[PERSON_NAME] is an experienced administrative and operations professional with…"
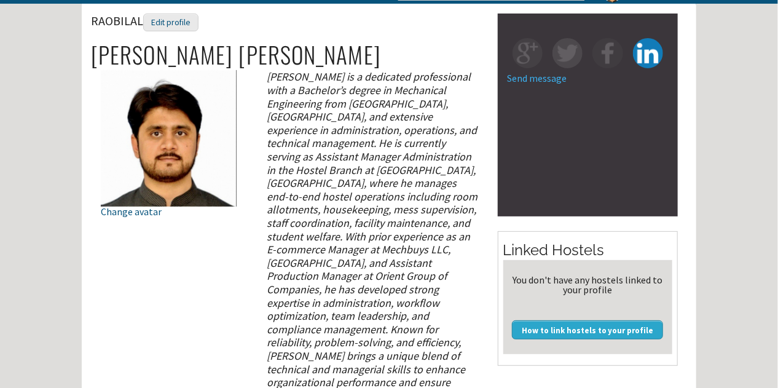
scroll to position [0, 0]
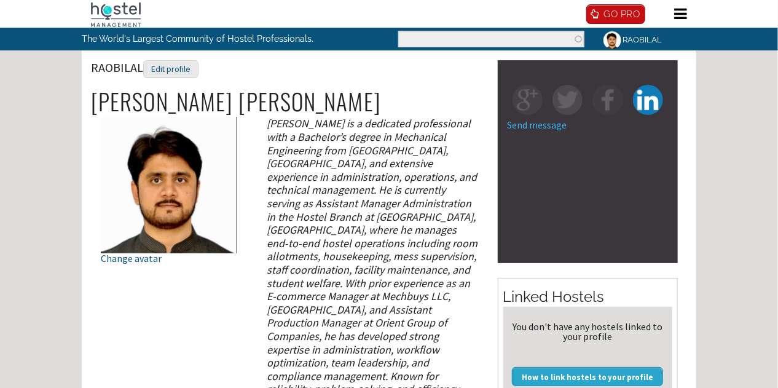
click at [641, 52] on link "RAOBILAL" at bounding box center [632, 40] width 76 height 24
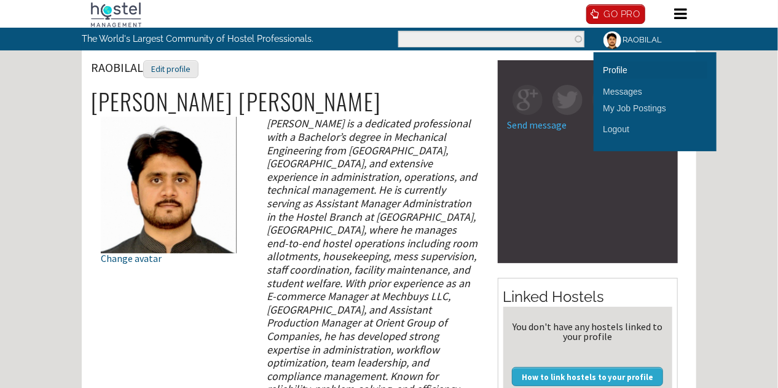
click at [613, 79] on link "Profile" at bounding box center [655, 69] width 104 height 17
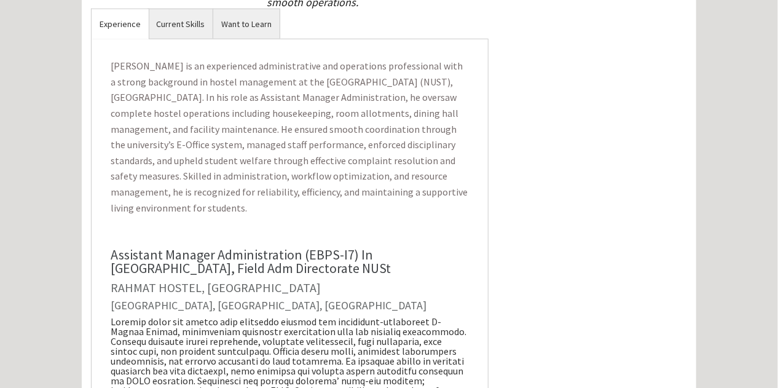
scroll to position [442, 0]
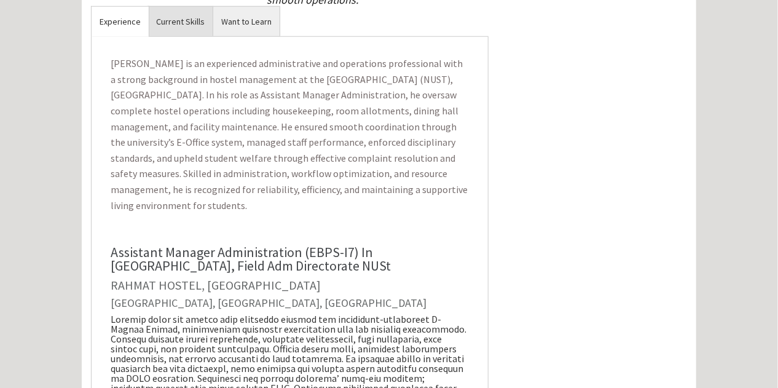
click at [189, 12] on link "Current Skills" at bounding box center [180, 22] width 65 height 30
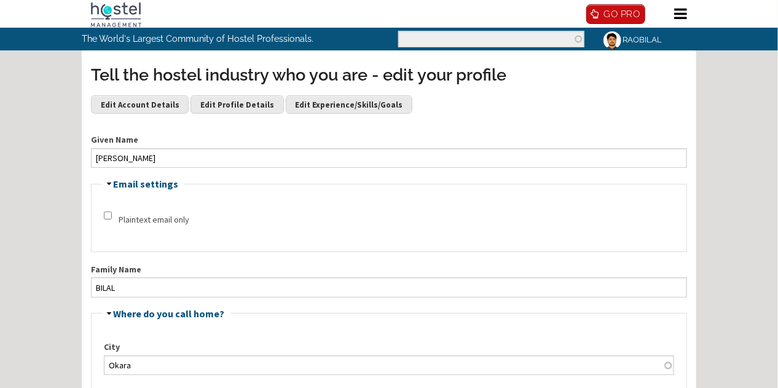
click at [614, 51] on img at bounding box center [613, 40] width 22 height 22
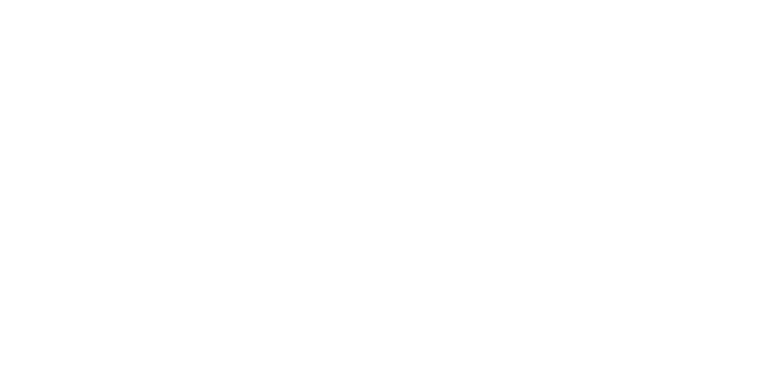
click at [0, 0] on link "Forum" at bounding box center [0, 0] width 0 height 0
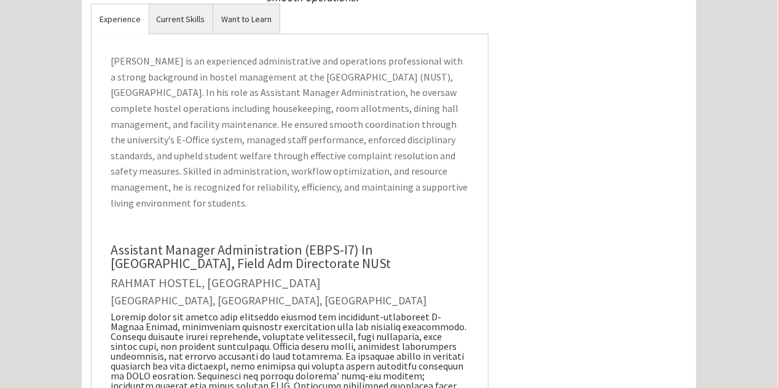
scroll to position [442, 0]
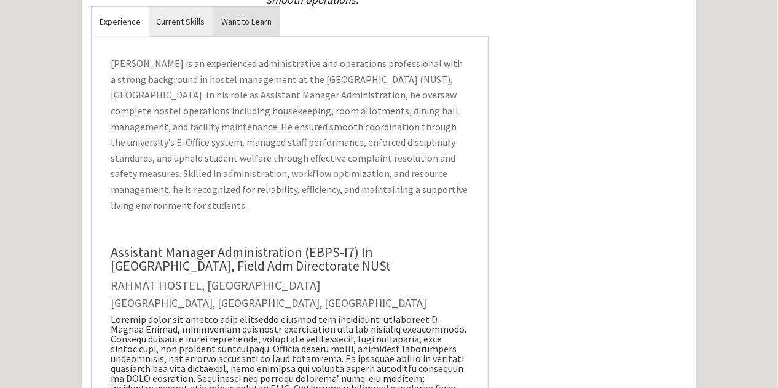
click at [249, 7] on link "Want to Learn" at bounding box center [246, 22] width 66 height 30
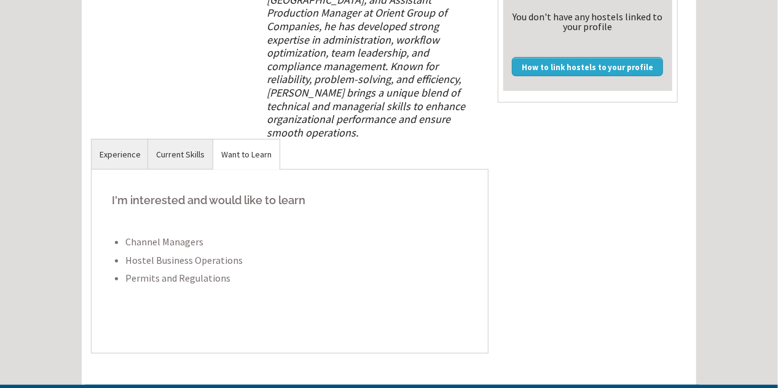
scroll to position [253, 0]
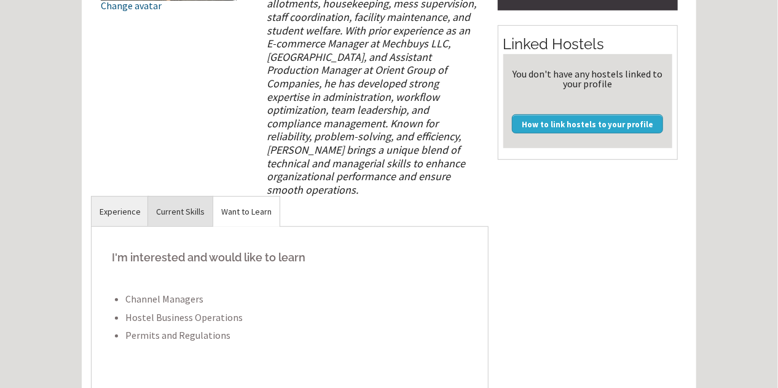
click at [171, 200] on link "Current Skills" at bounding box center [180, 212] width 65 height 30
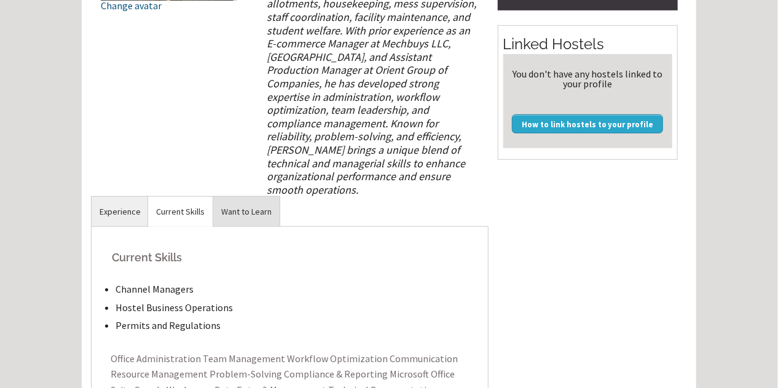
click at [236, 197] on link "Want to Learn" at bounding box center [246, 212] width 66 height 30
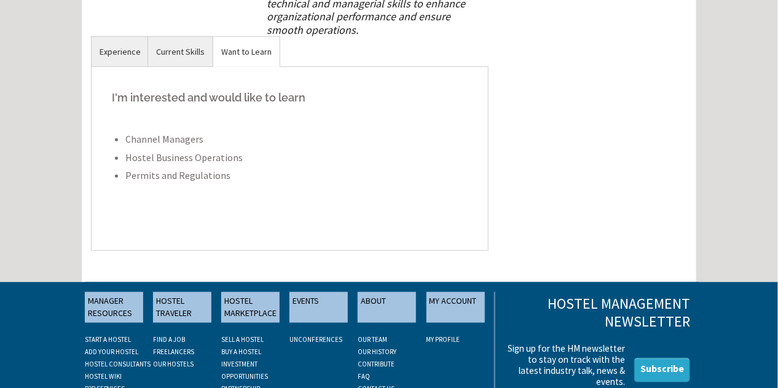
scroll to position [400, 0]
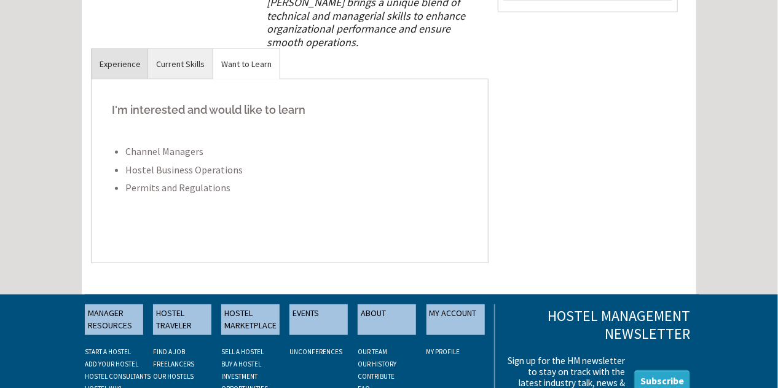
click at [116, 61] on link "Experience" at bounding box center [120, 64] width 57 height 30
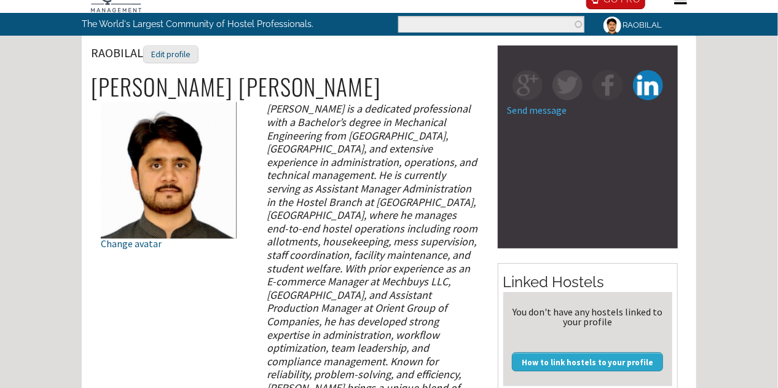
scroll to position [0, 0]
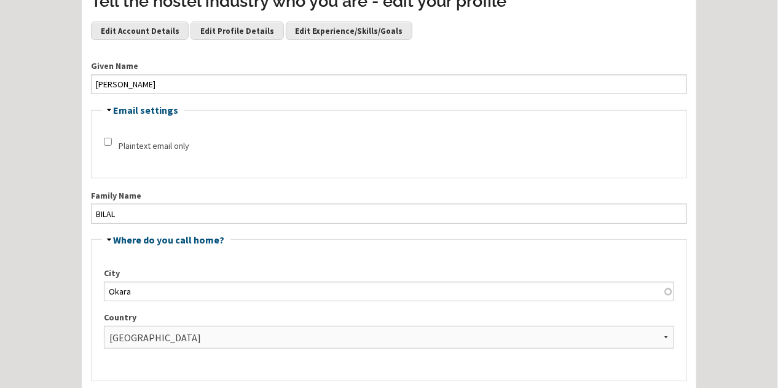
scroll to position [197, 0]
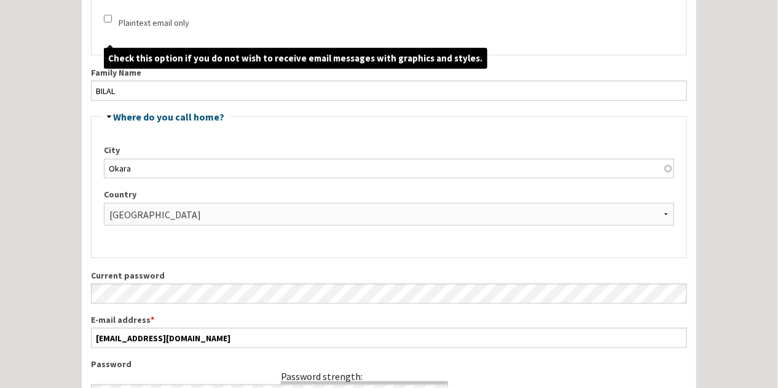
click at [108, 23] on input "Plaintext email only" at bounding box center [108, 19] width 8 height 8
checkbox input "true"
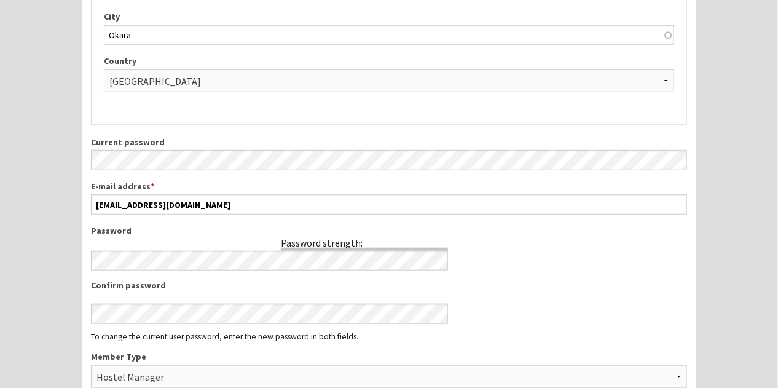
scroll to position [442, 0]
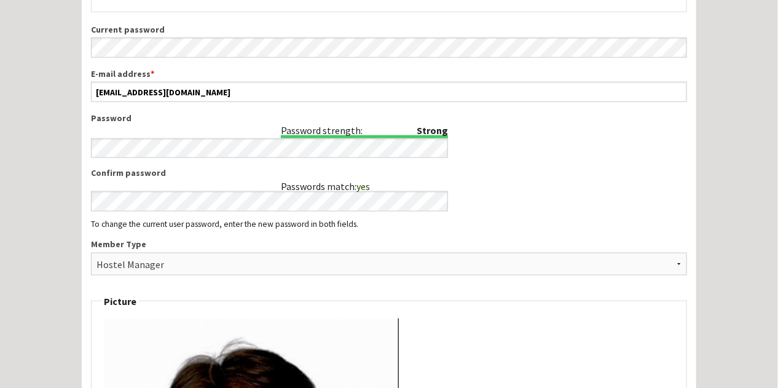
click at [511, 182] on div "Strong Password strength: Password Passwords match: yes Confirm password To mak…" at bounding box center [389, 170] width 596 height 116
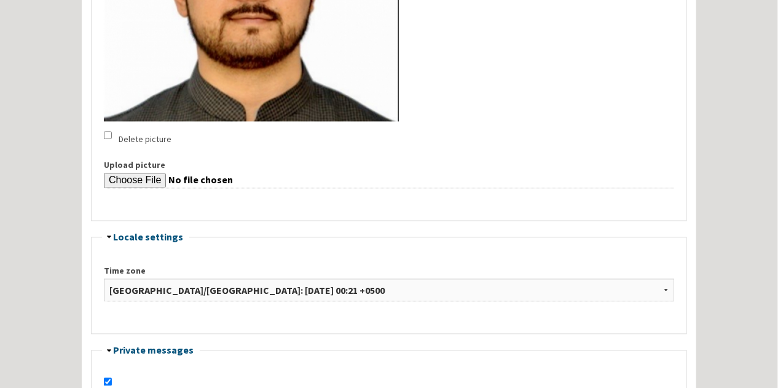
scroll to position [1266, 0]
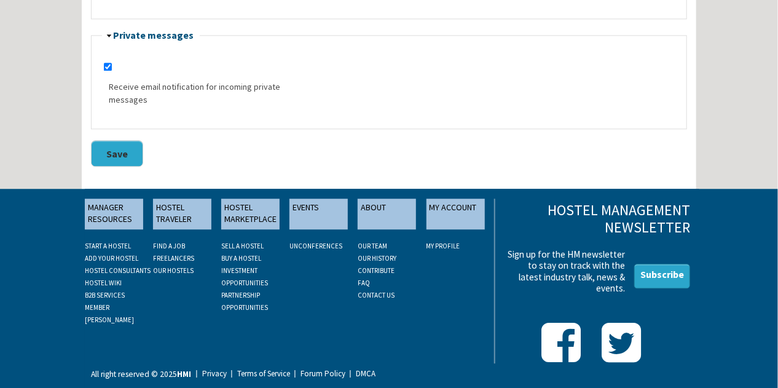
click at [123, 146] on button "Save" at bounding box center [117, 153] width 52 height 26
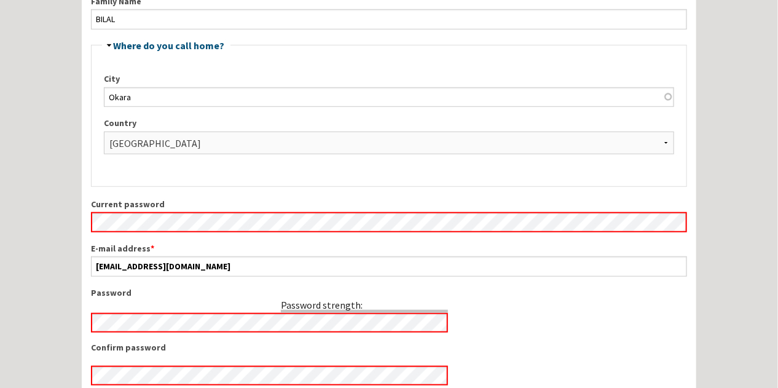
scroll to position [344, 0]
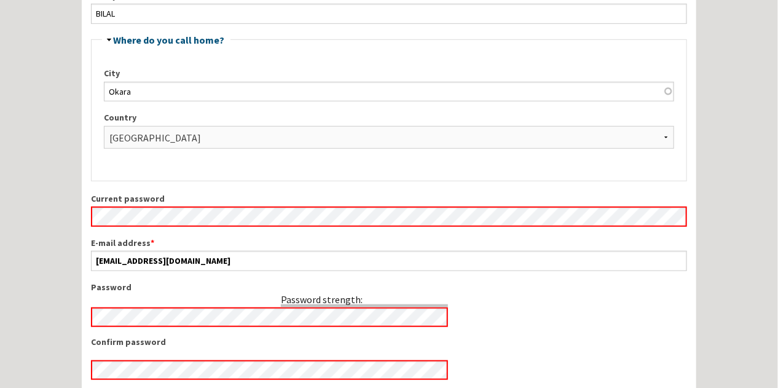
click at [159, 324] on div "Password strength: Password" at bounding box center [269, 304] width 357 height 46
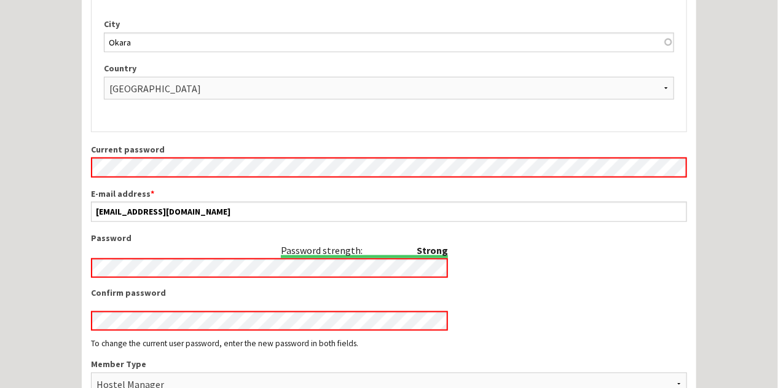
click at [360, 324] on div "Passwords match: Confirm password" at bounding box center [269, 308] width 357 height 44
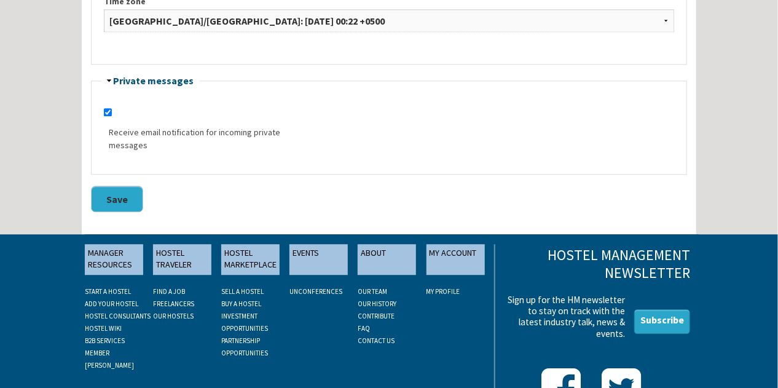
scroll to position [1278, 0]
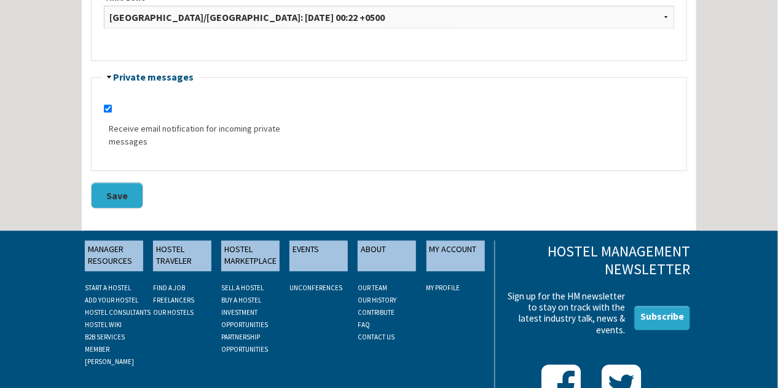
click at [125, 208] on button "Save" at bounding box center [117, 195] width 52 height 26
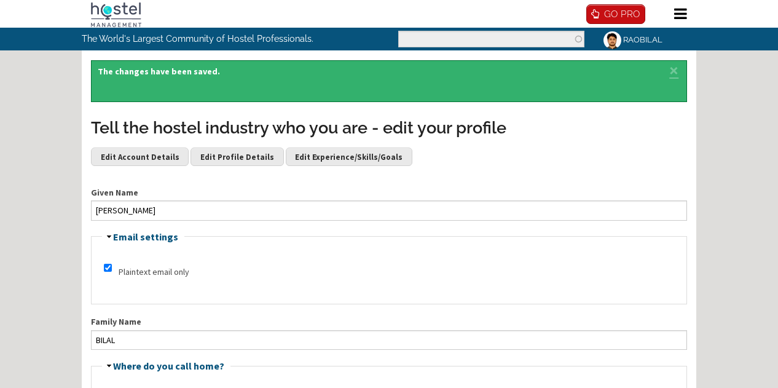
scroll to position [1317, 0]
